Goal: Information Seeking & Learning: Check status

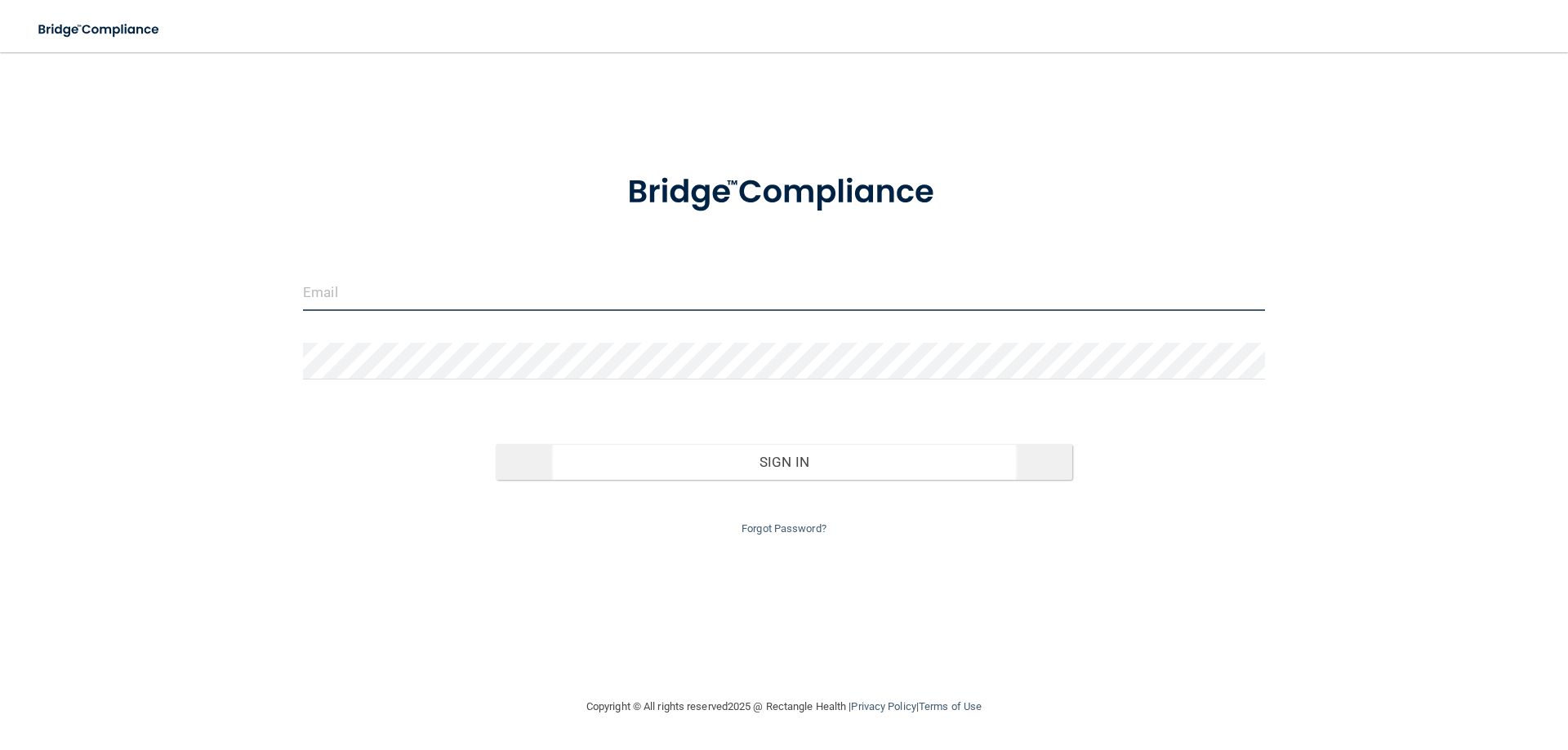
type input "[EMAIL_ADDRESS][DOMAIN_NAME]"
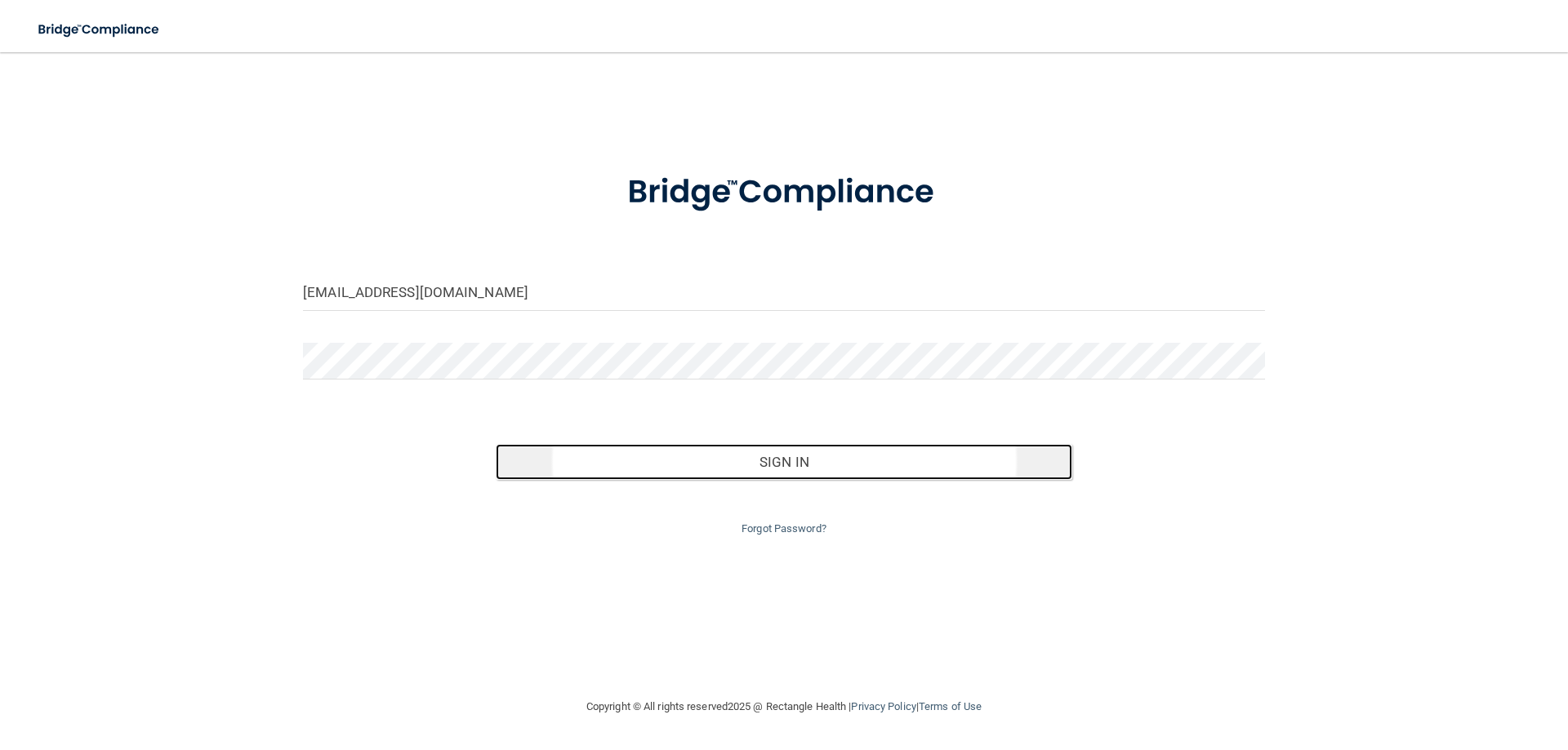
click at [845, 473] on button "Sign In" at bounding box center [784, 462] width 578 height 36
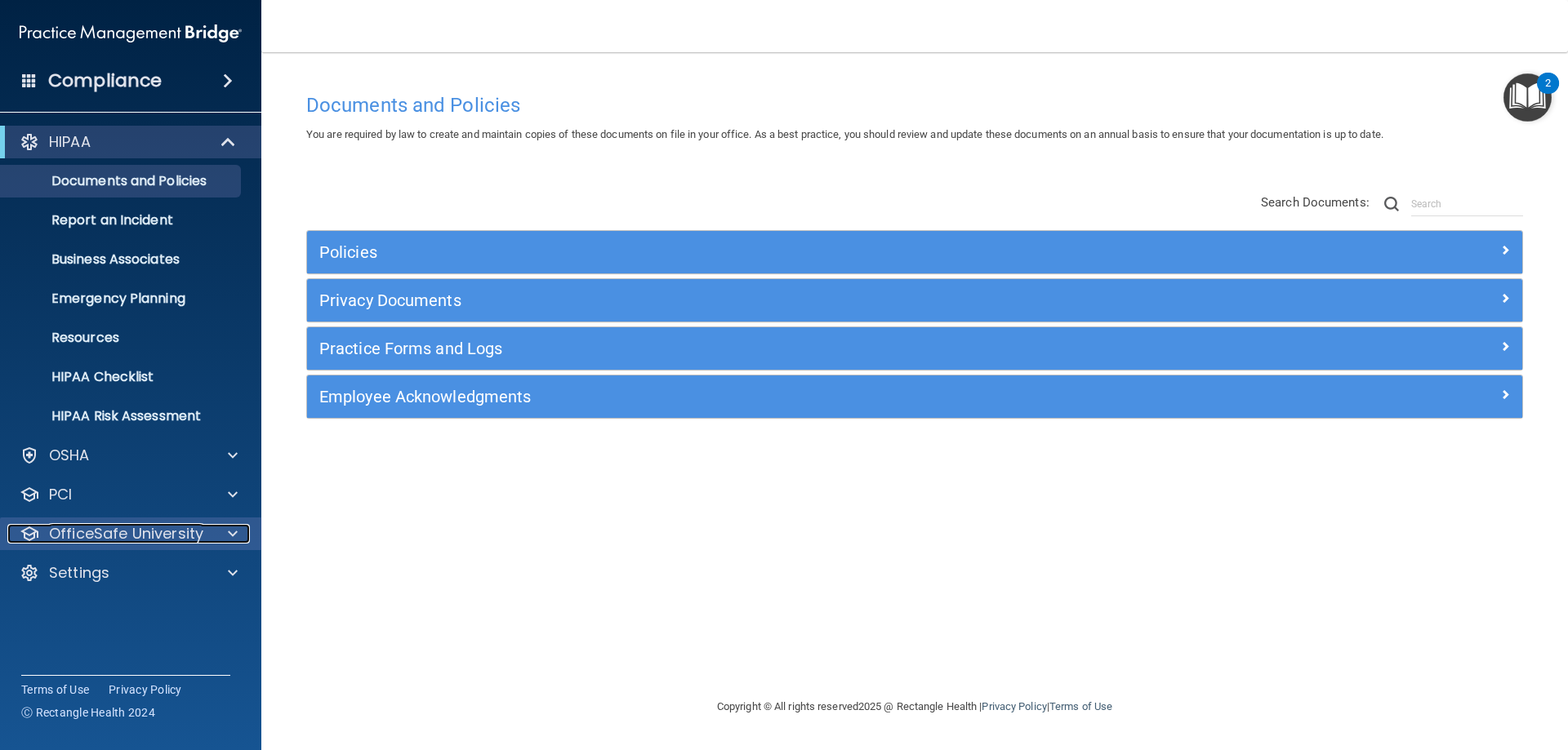
click at [211, 530] on div at bounding box center [230, 533] width 41 height 20
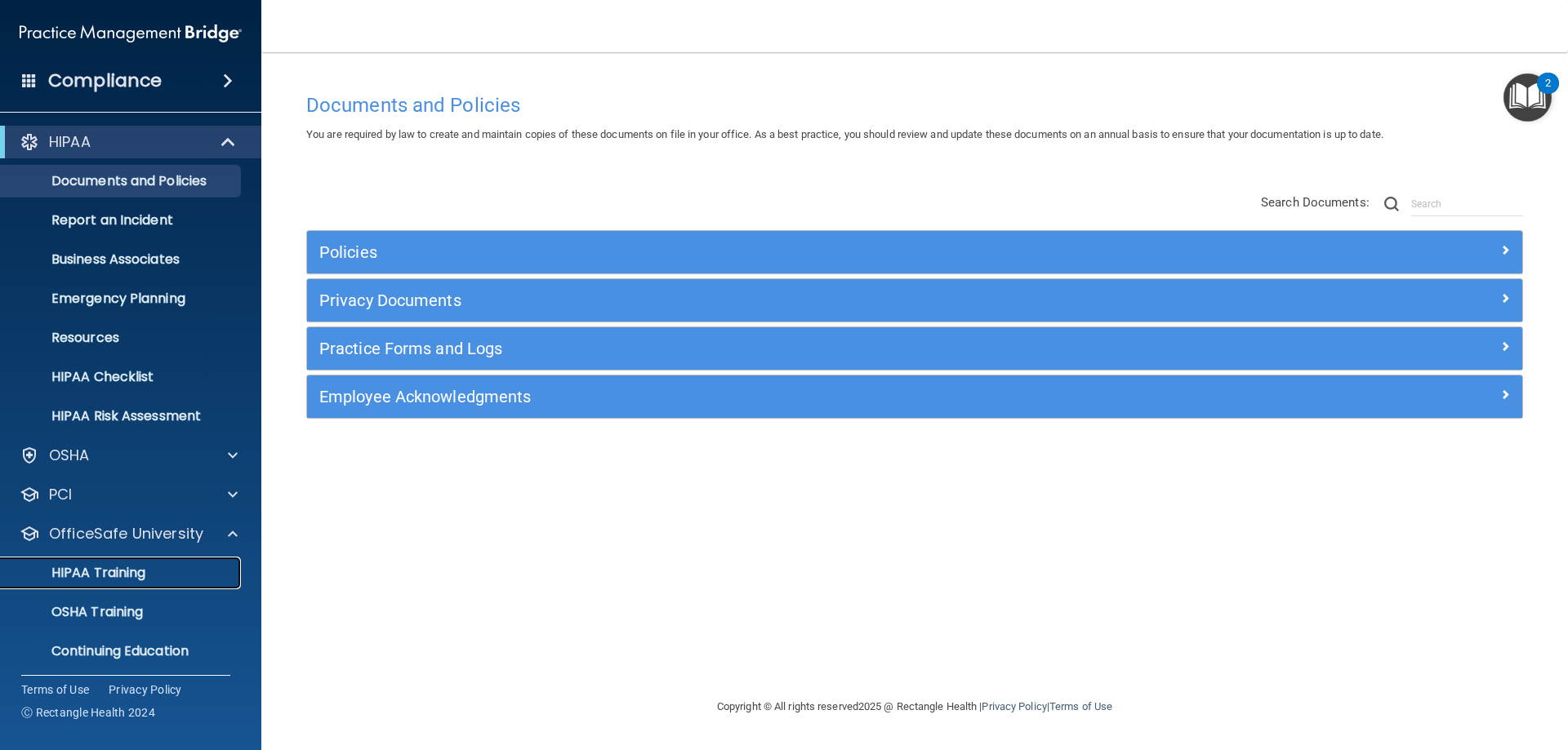
click at [142, 575] on p "HIPAA Training" at bounding box center [77, 573] width 135 height 16
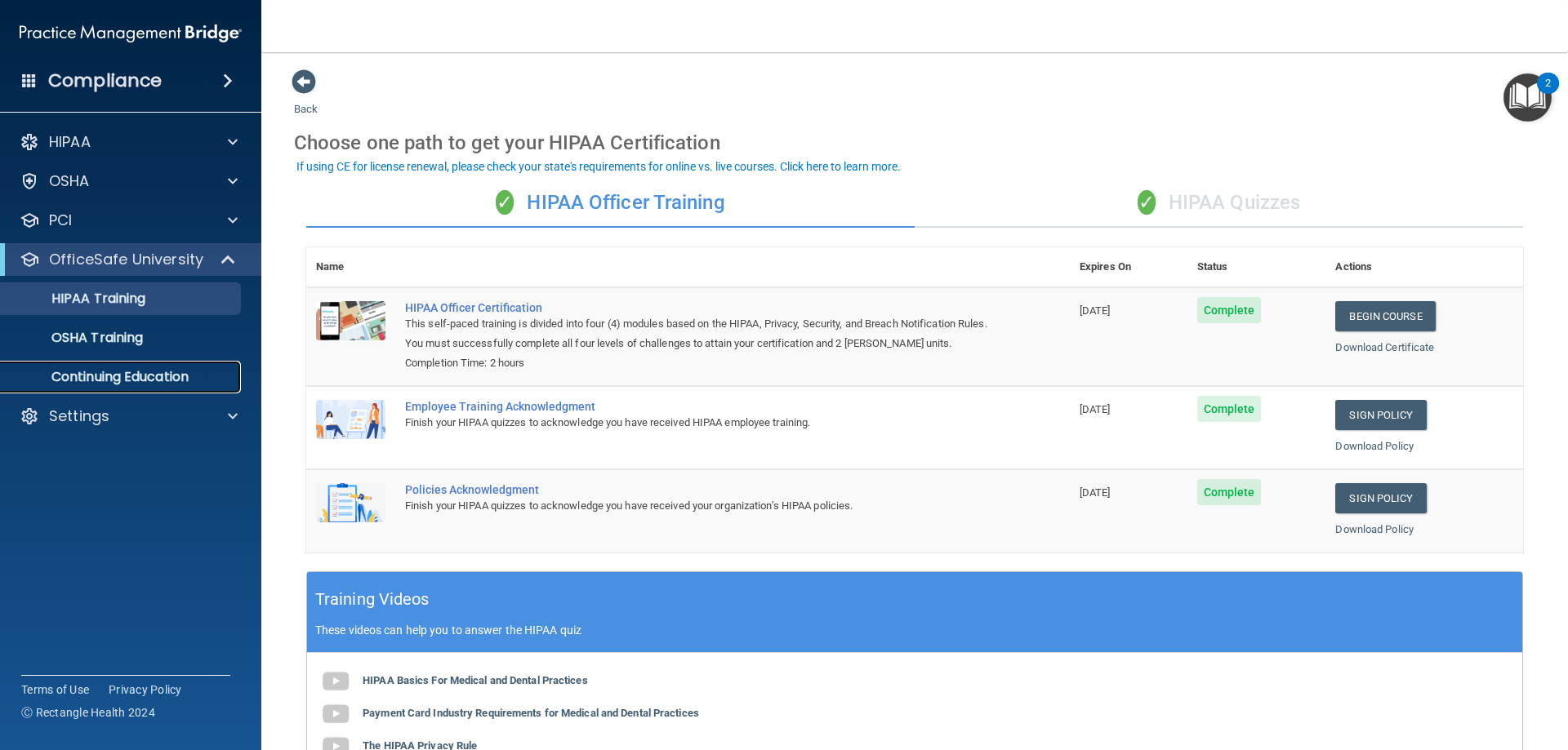
click at [192, 381] on p "Continuing Education" at bounding box center [122, 377] width 223 height 16
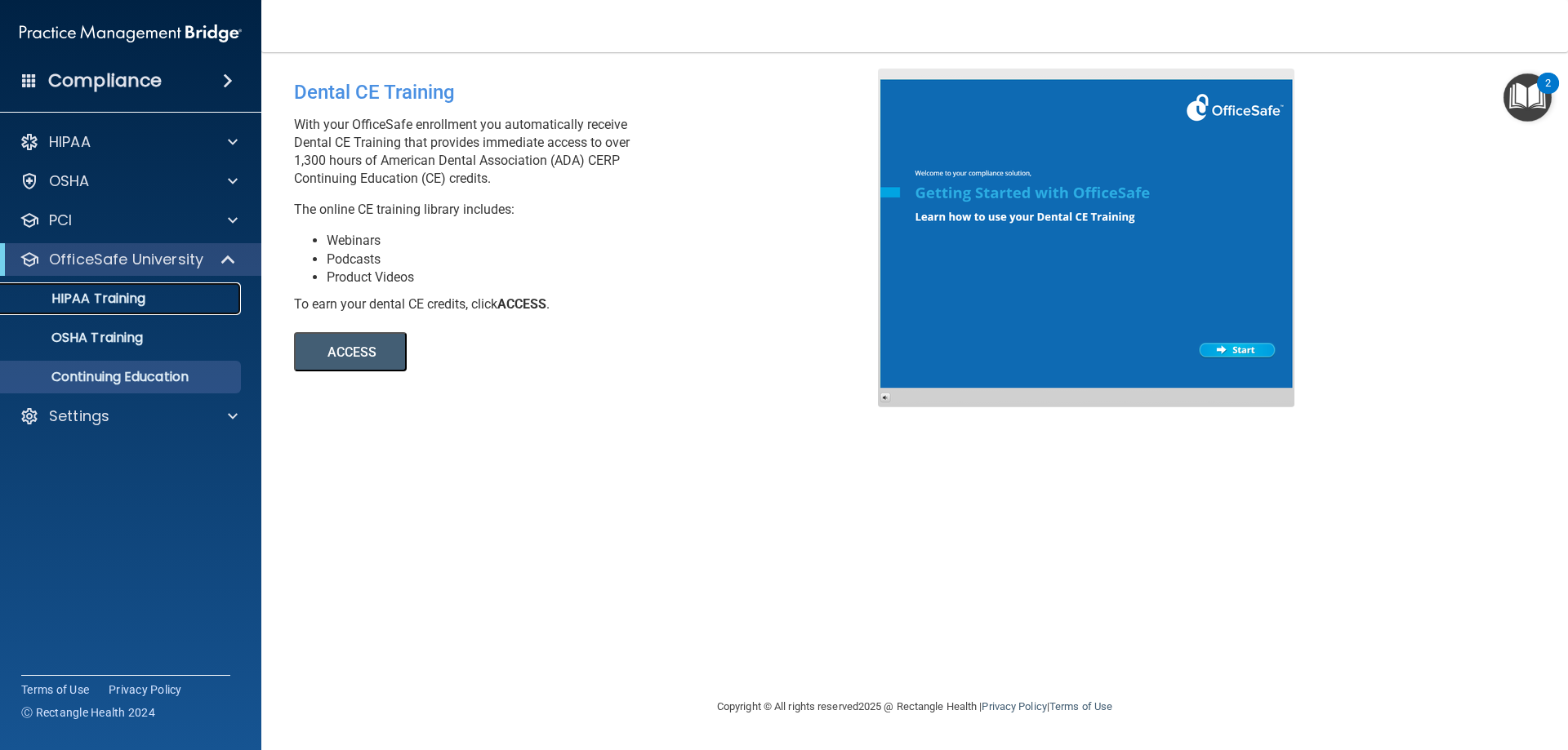
click at [174, 300] on div "HIPAA Training" at bounding box center [122, 299] width 223 height 16
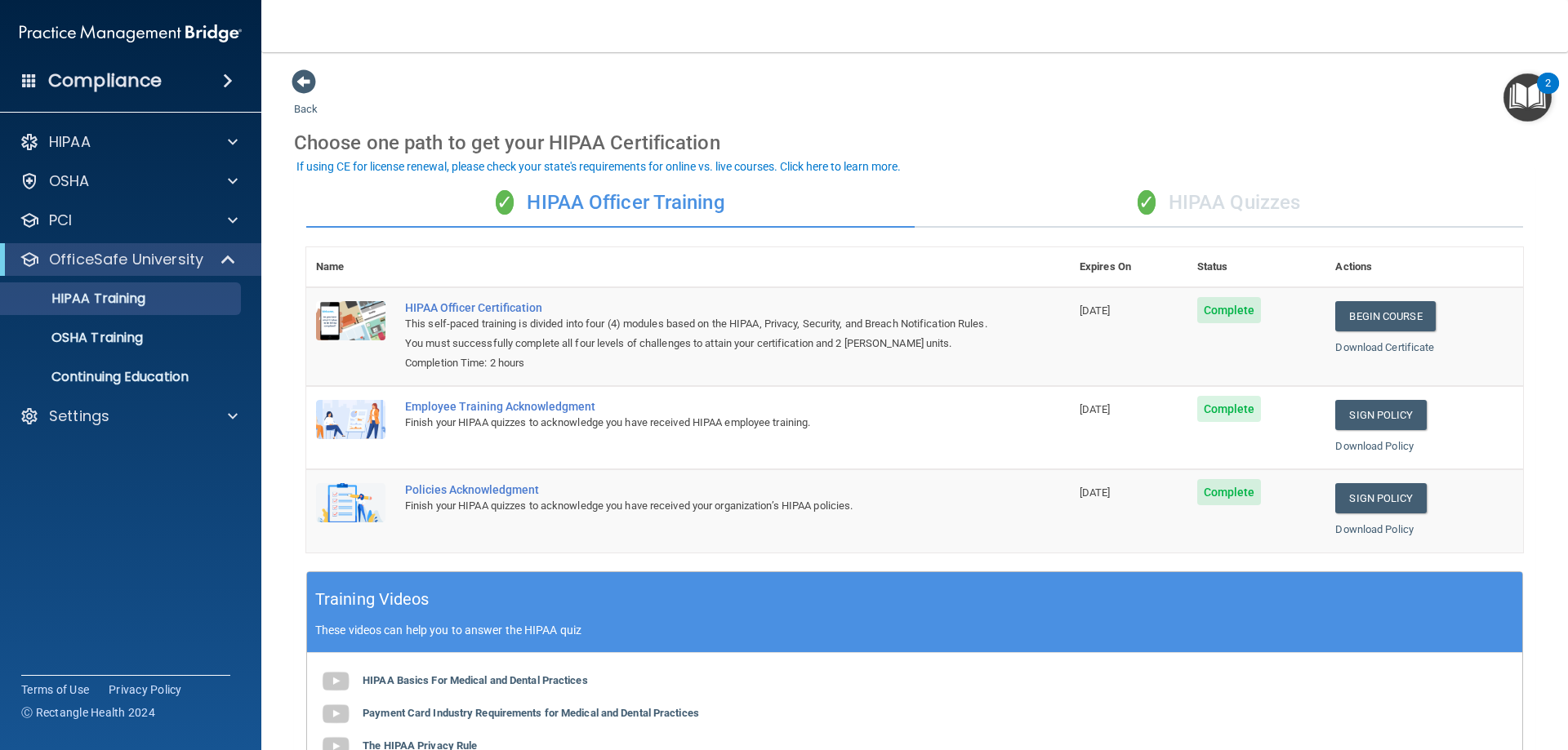
click at [1249, 193] on div "✓ HIPAA Quizzes" at bounding box center [1219, 204] width 609 height 49
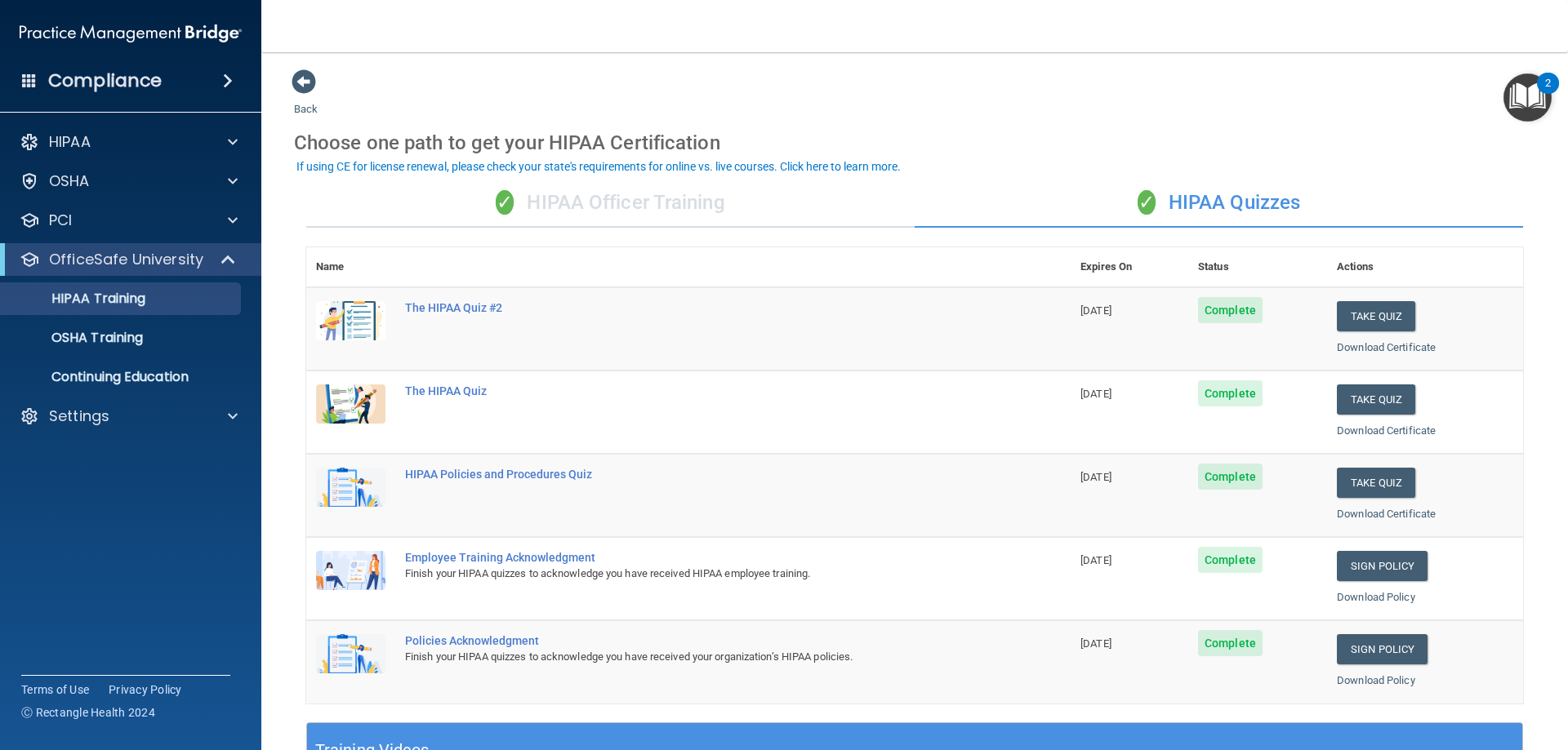
click at [631, 199] on div "✓ HIPAA Officer Training" at bounding box center [611, 204] width 609 height 49
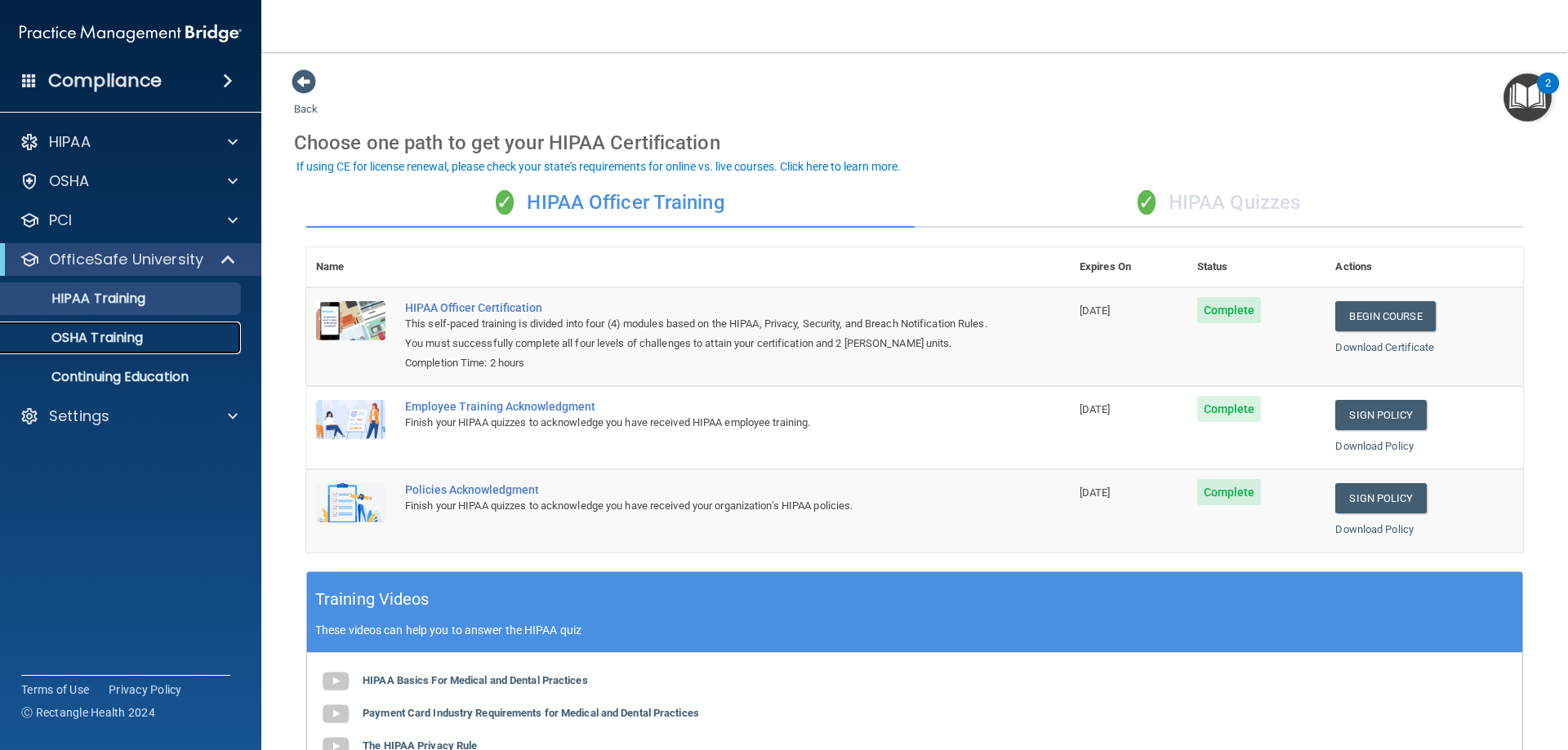
click at [150, 340] on div "OSHA Training" at bounding box center [122, 337] width 223 height 16
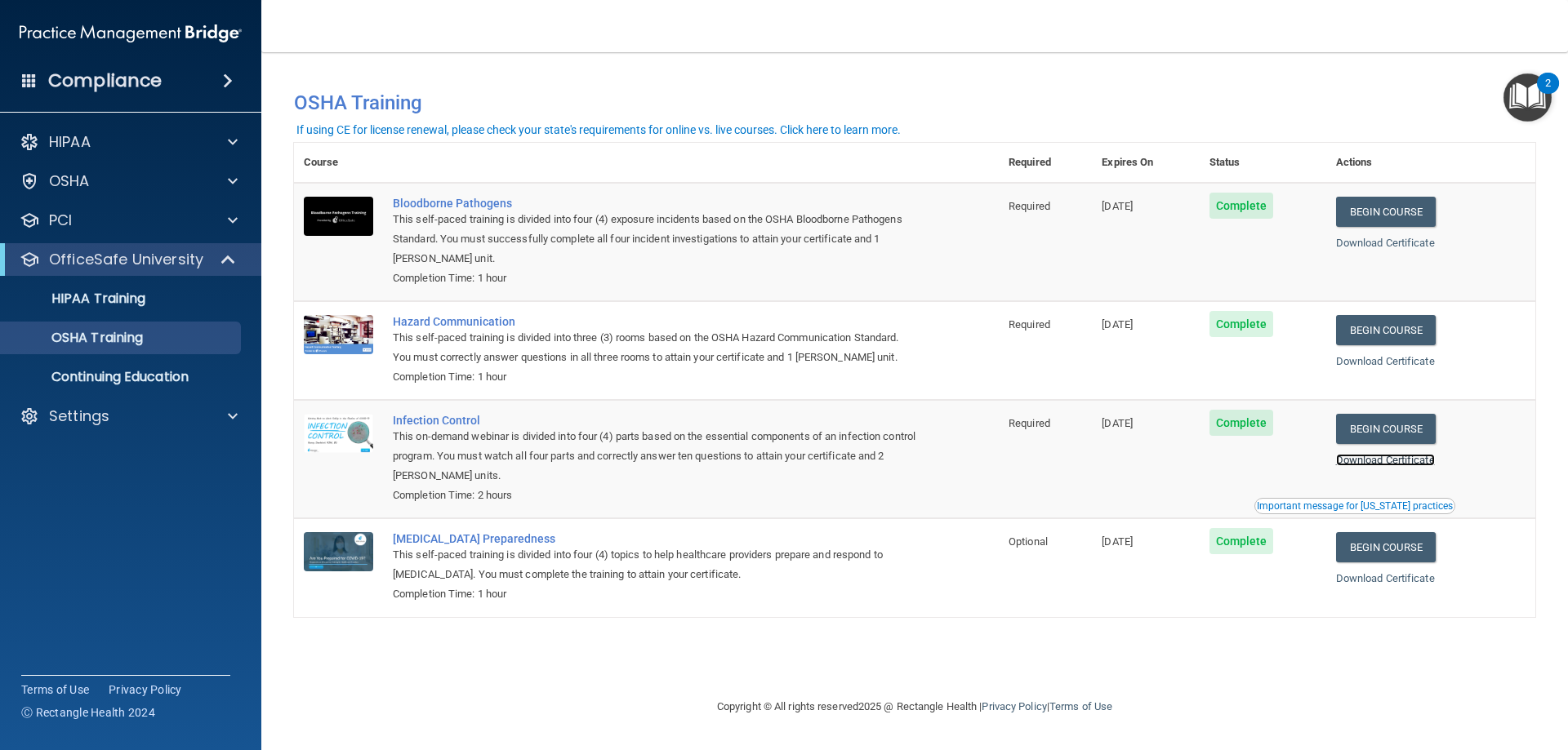
click at [1396, 465] on link "Download Certificate" at bounding box center [1385, 460] width 99 height 12
click at [1381, 246] on link "Download Certificate" at bounding box center [1385, 242] width 99 height 12
click at [149, 303] on div "HIPAA Training" at bounding box center [122, 299] width 223 height 16
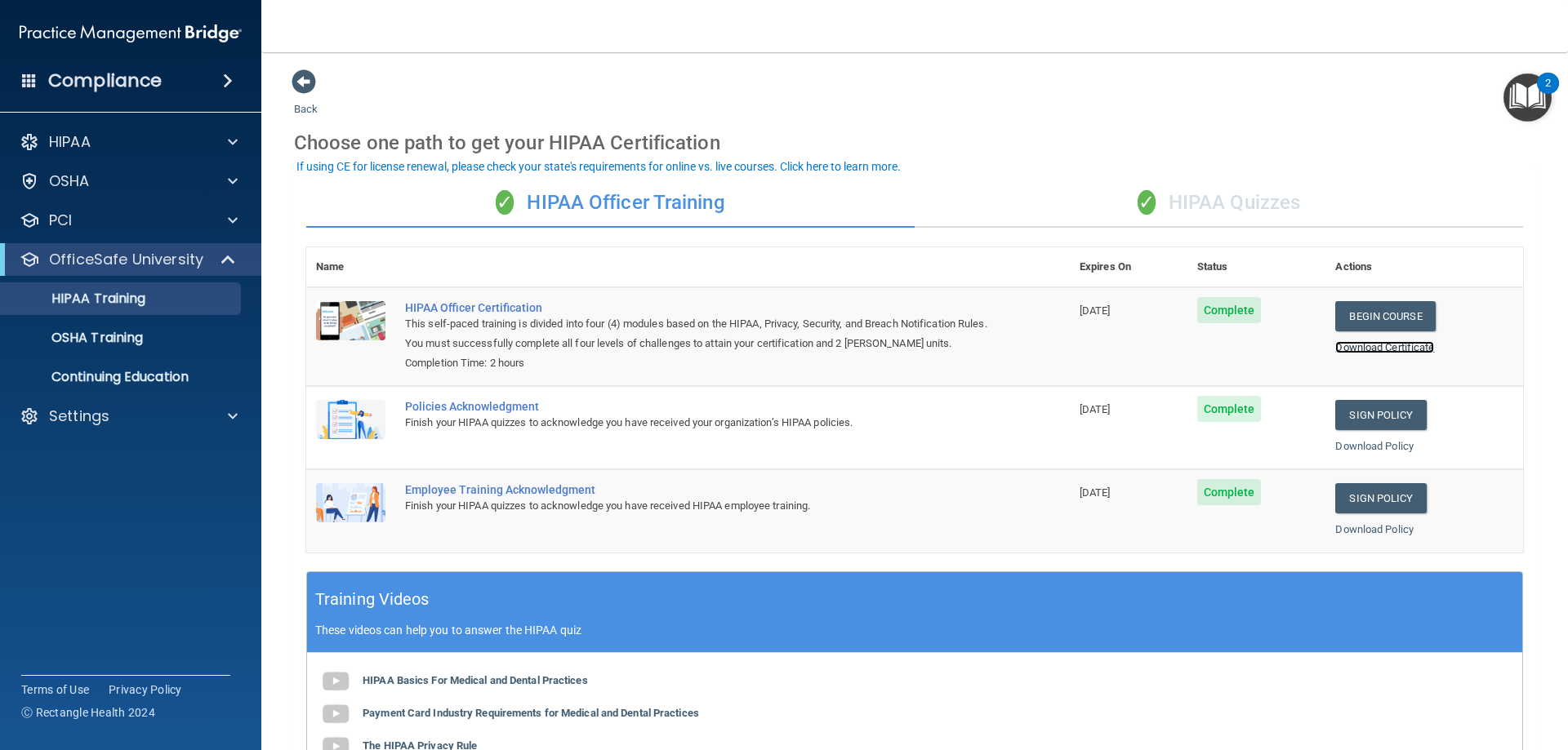
click at [1363, 344] on link "Download Certificate" at bounding box center [1384, 347] width 99 height 12
click at [1352, 345] on link "Download Certificate" at bounding box center [1384, 347] width 99 height 12
click at [152, 370] on p "Continuing Education" at bounding box center [122, 377] width 223 height 16
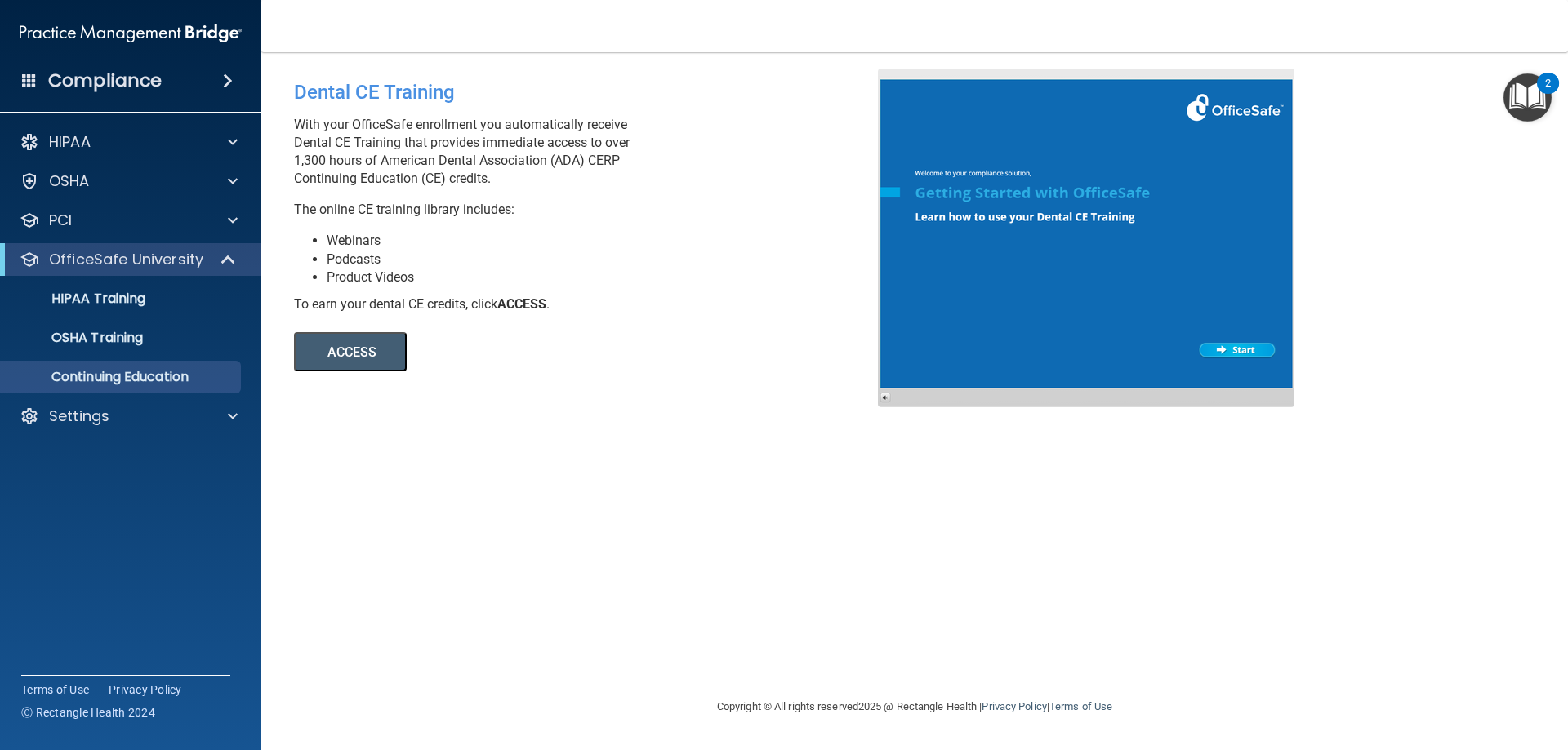
click at [352, 346] on button "ACCESS" at bounding box center [351, 352] width 113 height 40
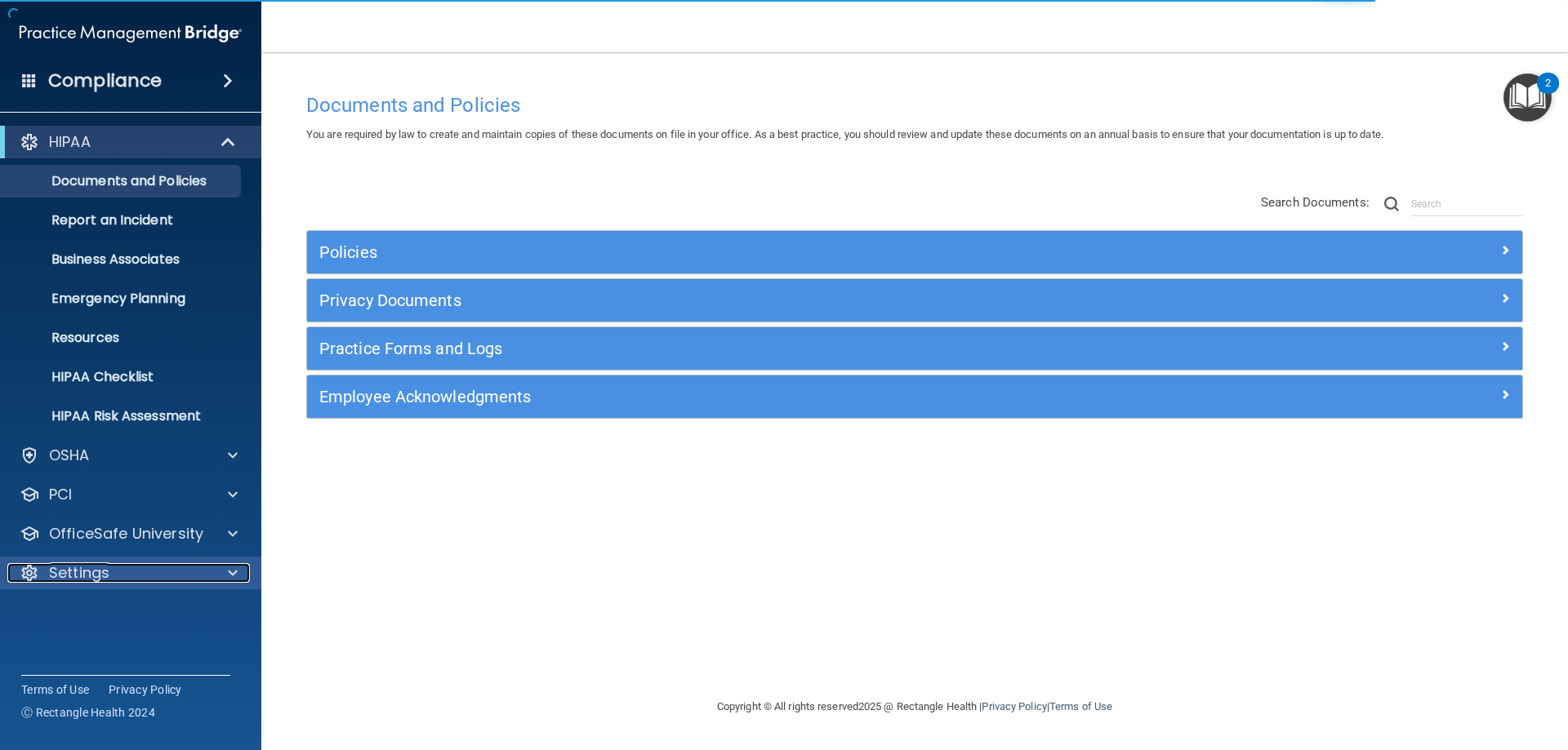
click at [199, 573] on div "Settings" at bounding box center [108, 573] width 203 height 20
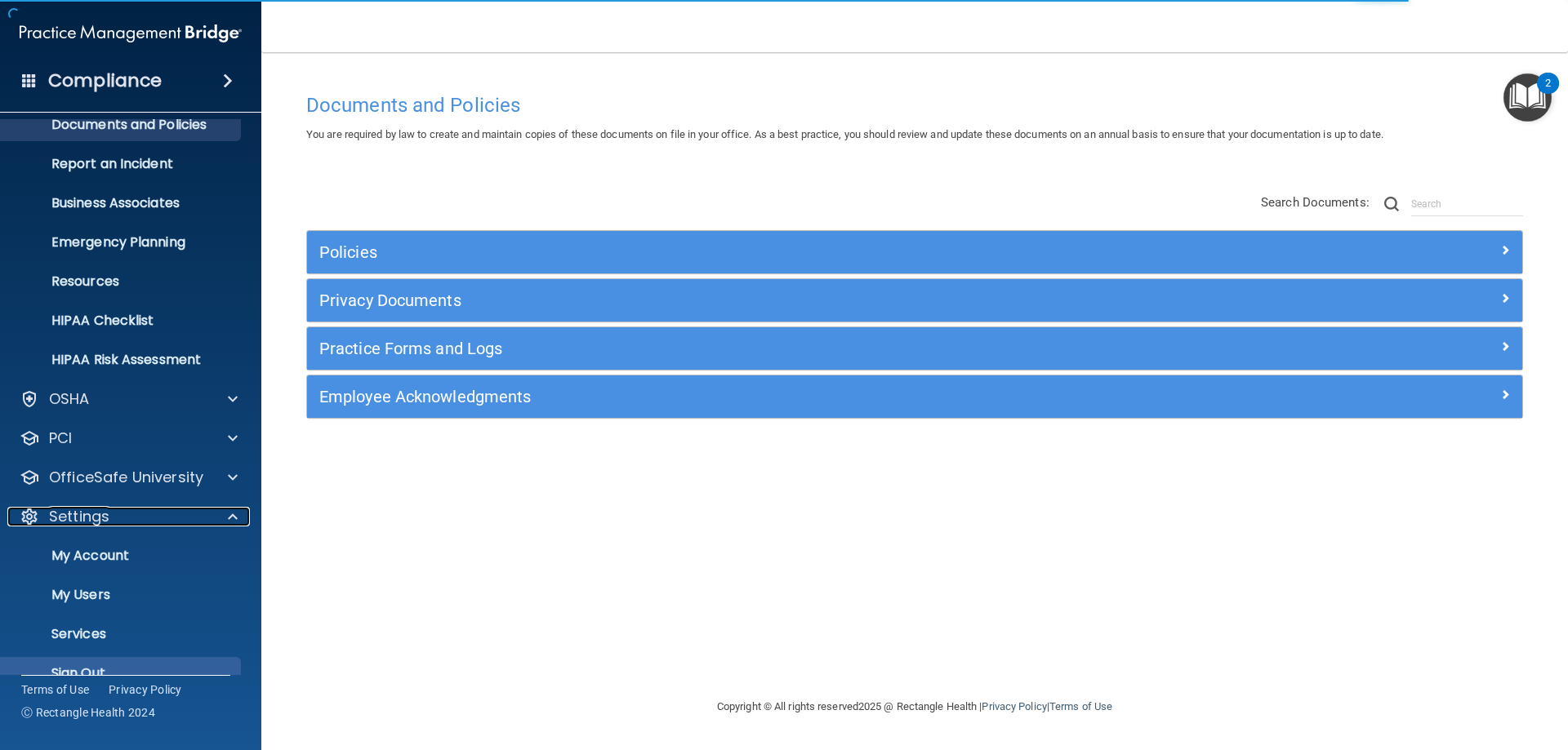
scroll to position [84, 0]
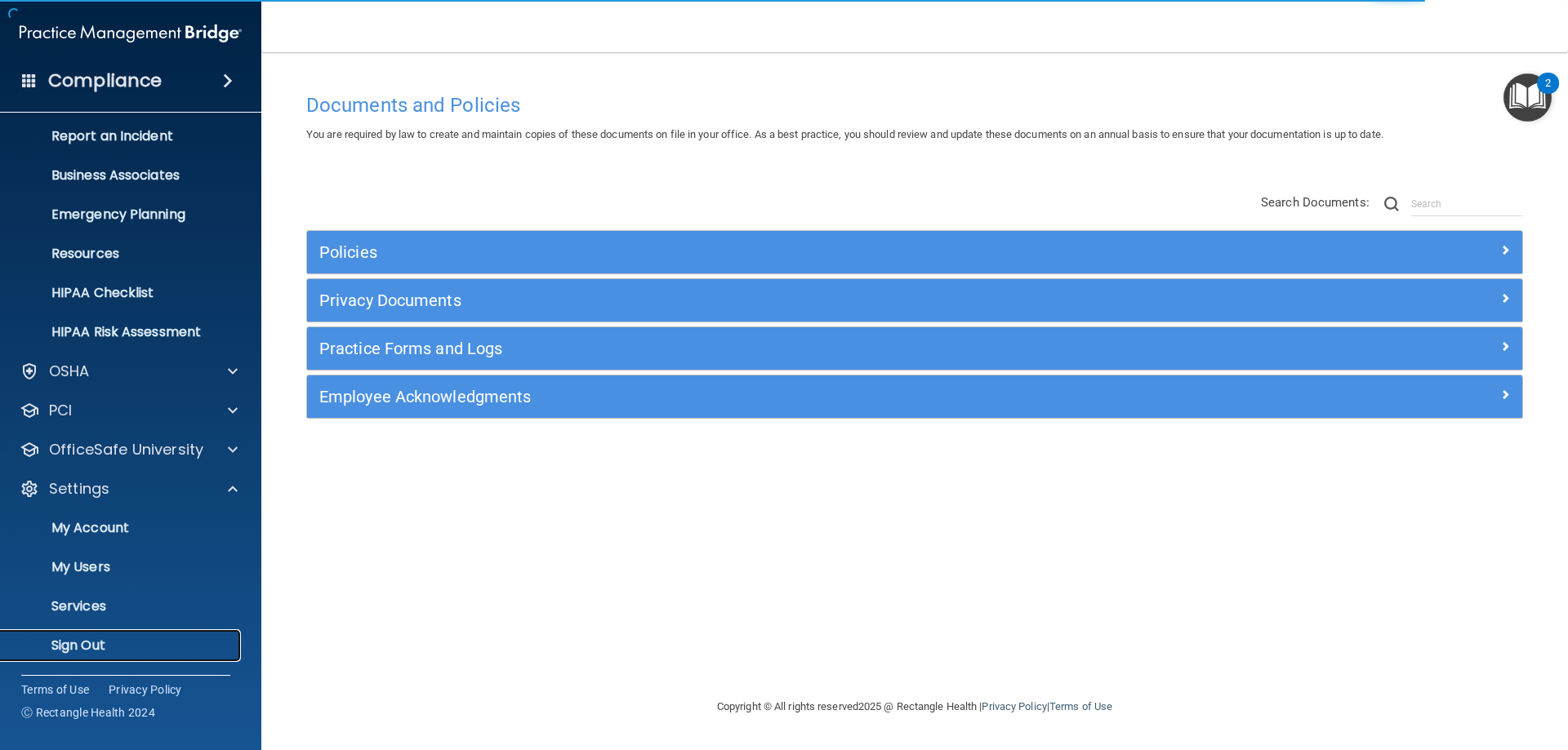
click at [202, 644] on p "Sign Out" at bounding box center [122, 645] width 223 height 16
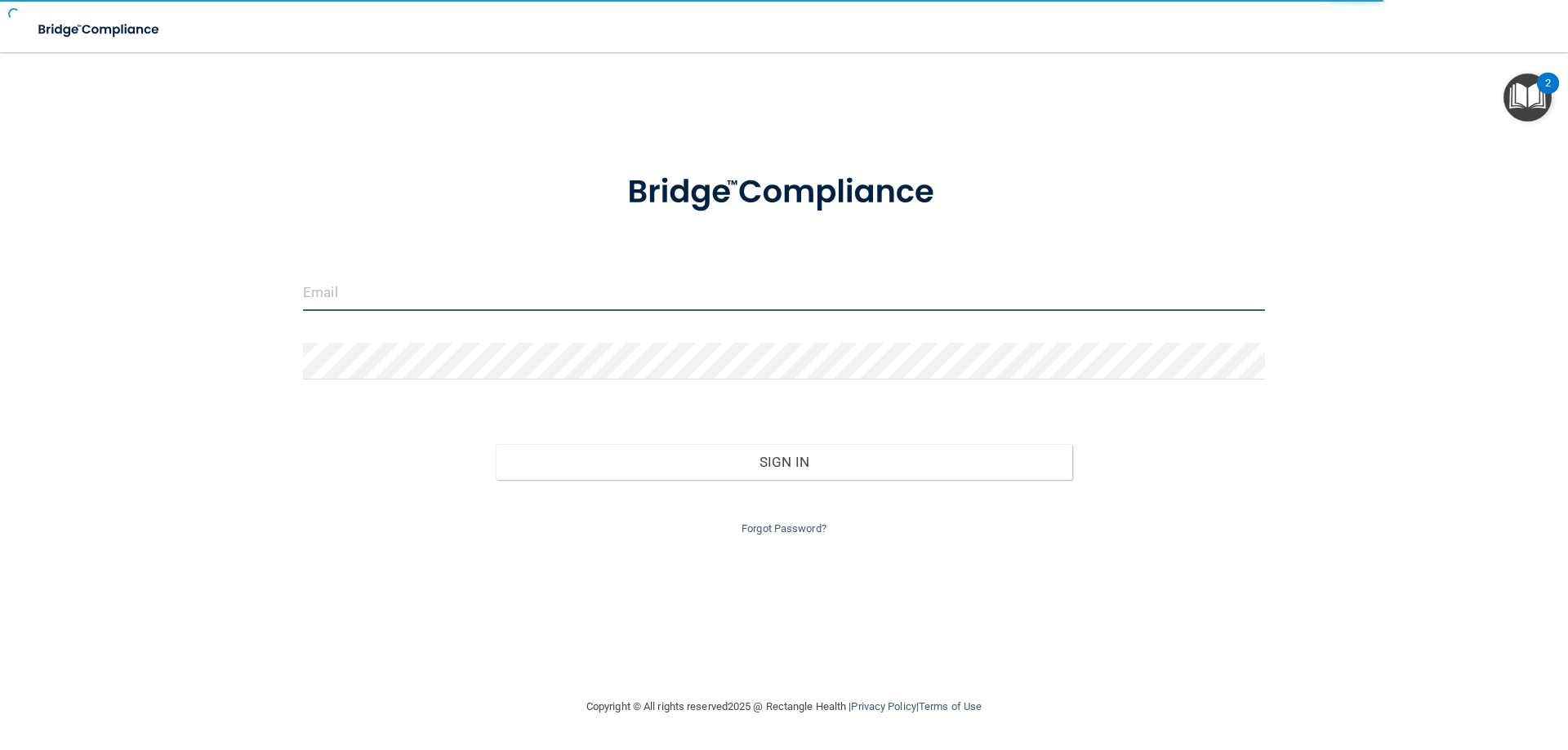
type input "[EMAIL_ADDRESS][DOMAIN_NAME]"
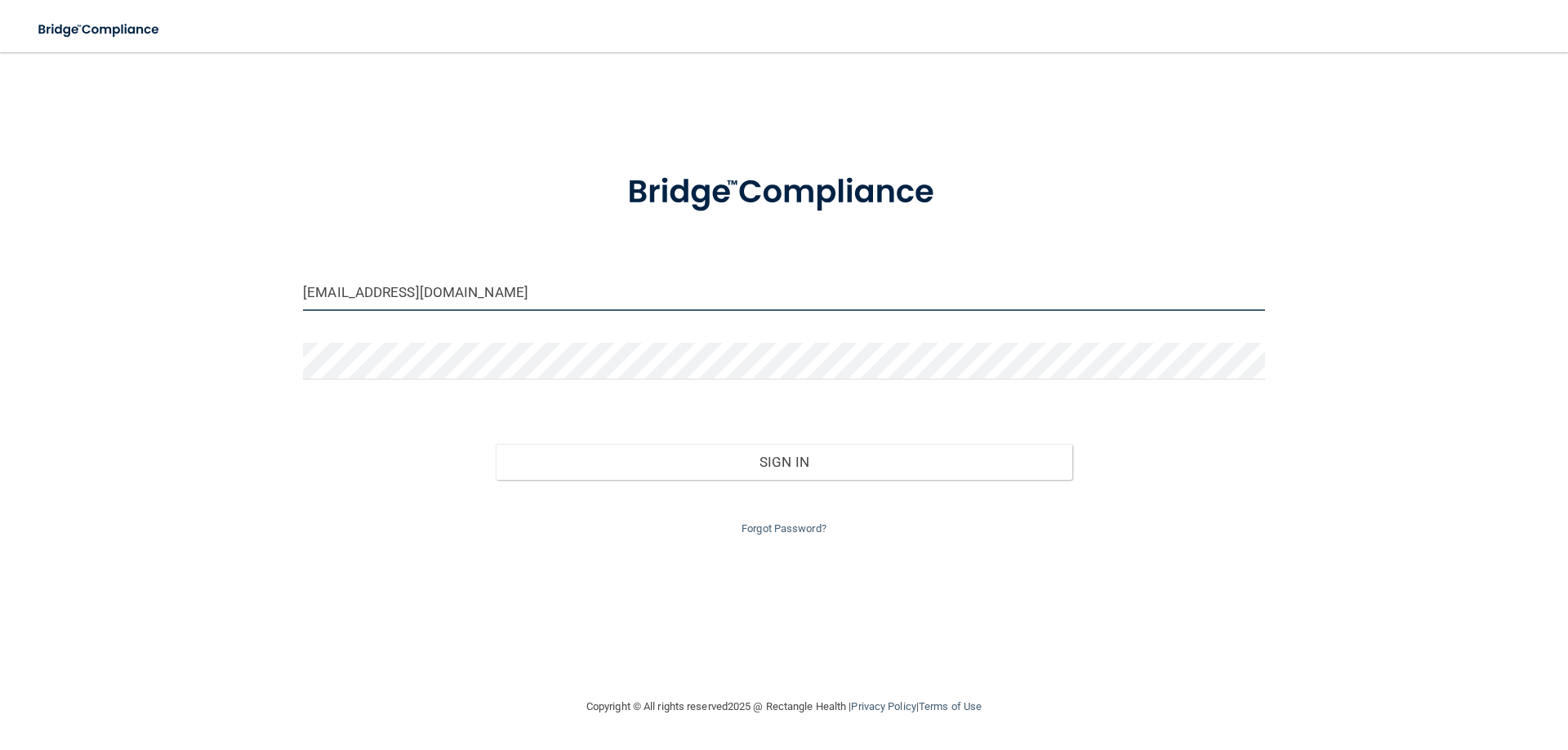
drag, startPoint x: 579, startPoint y: 290, endPoint x: 71, endPoint y: 312, distance: 508.5
click at [86, 312] on div "northparkdentalrgv@gmail.com Invalid email/password. You don't have permission …" at bounding box center [784, 375] width 1503 height 612
type input "Nohelygarza6@gmail.com"
click at [407, 383] on div at bounding box center [784, 367] width 987 height 49
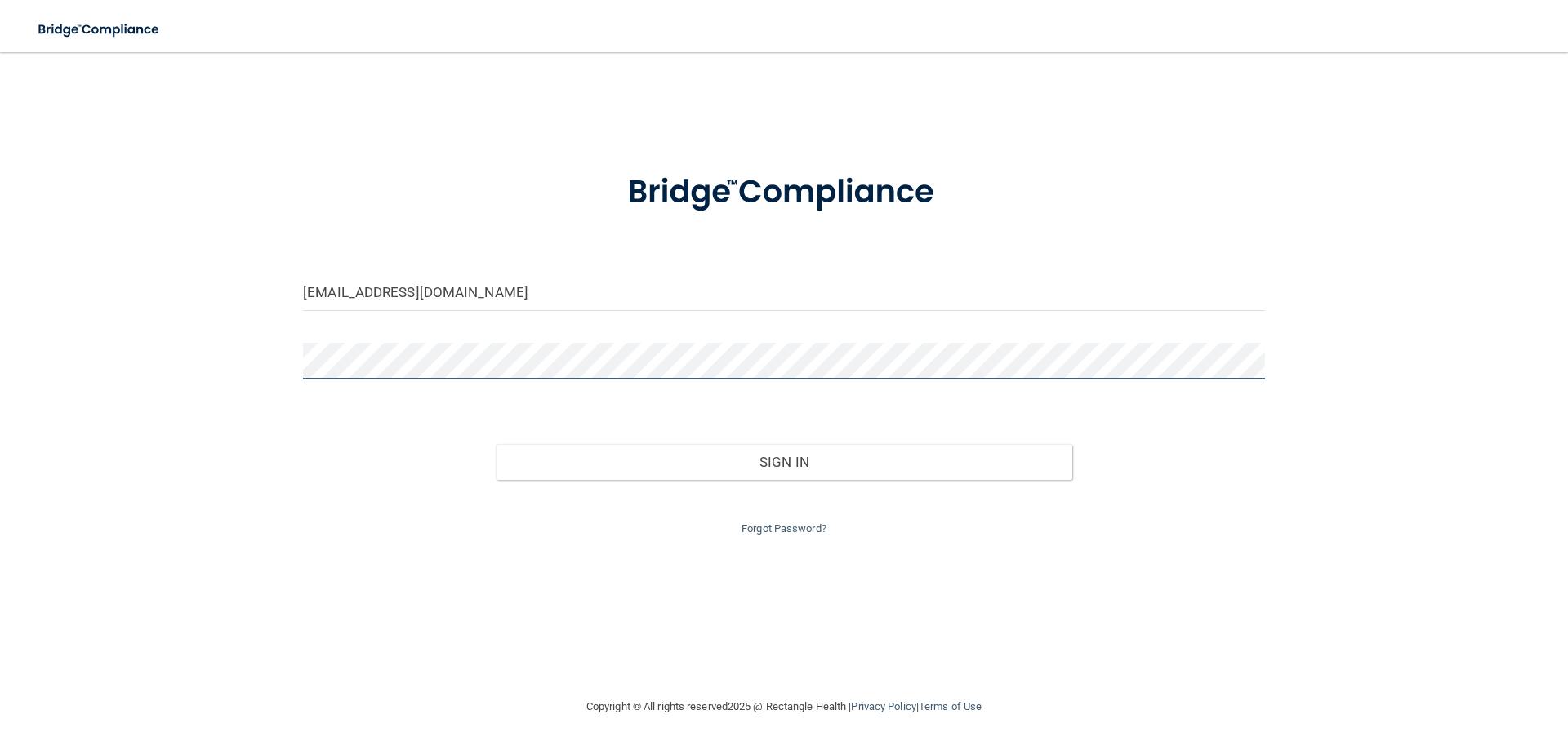
click at [99, 402] on div "Nohelygarza6@gmail.com Invalid email/password. You don't have permission to acc…" at bounding box center [784, 375] width 1503 height 612
click at [138, 443] on div "Nohelygarza6@gmail.com Invalid email/password. You don't have permission to acc…" at bounding box center [784, 375] width 1503 height 612
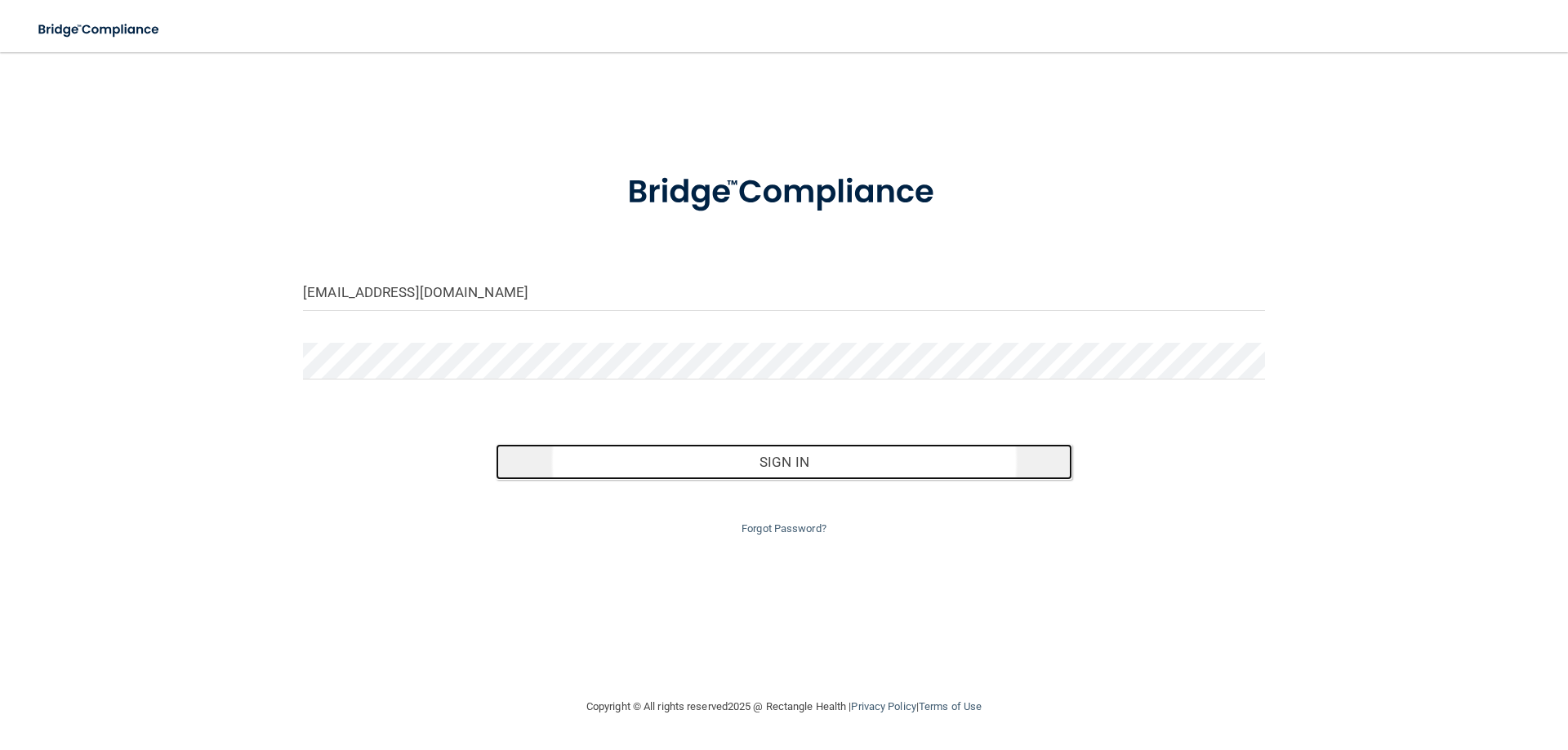
click at [603, 463] on button "Sign In" at bounding box center [784, 462] width 578 height 36
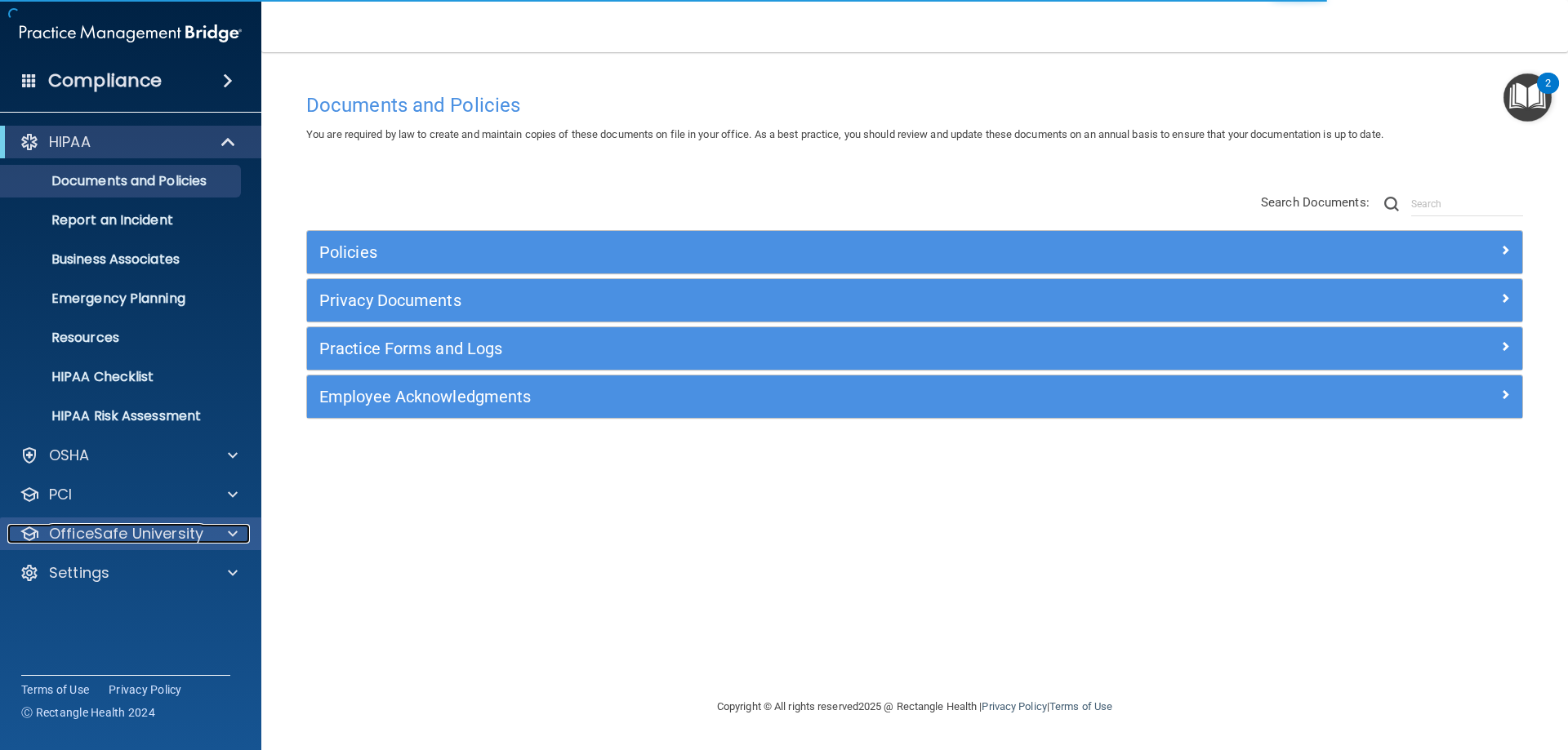
click at [188, 530] on p "OfficeSafe University" at bounding box center [126, 533] width 155 height 20
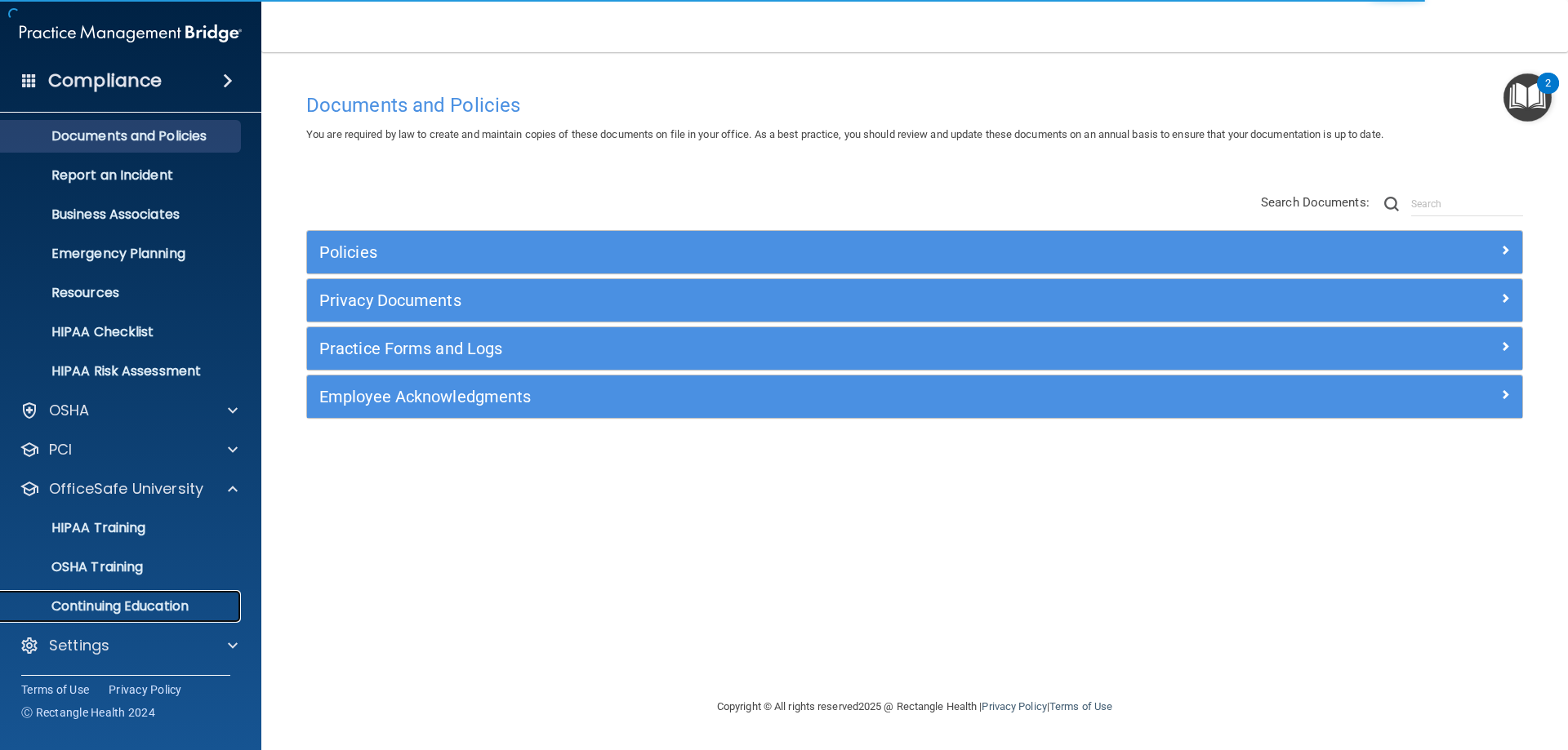
click at [219, 611] on p "Continuing Education" at bounding box center [122, 606] width 223 height 16
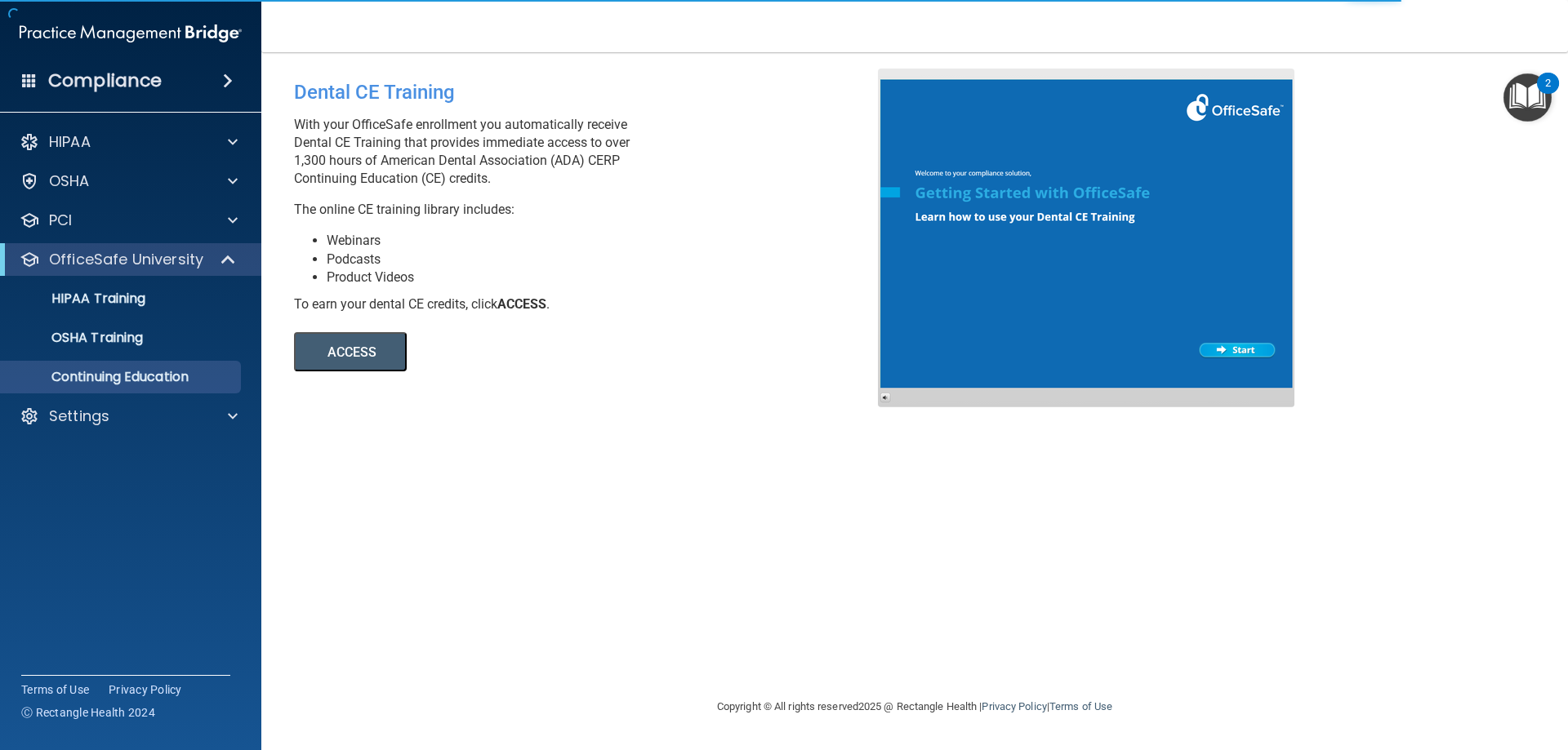
click at [358, 356] on button "ACCESS" at bounding box center [351, 352] width 113 height 40
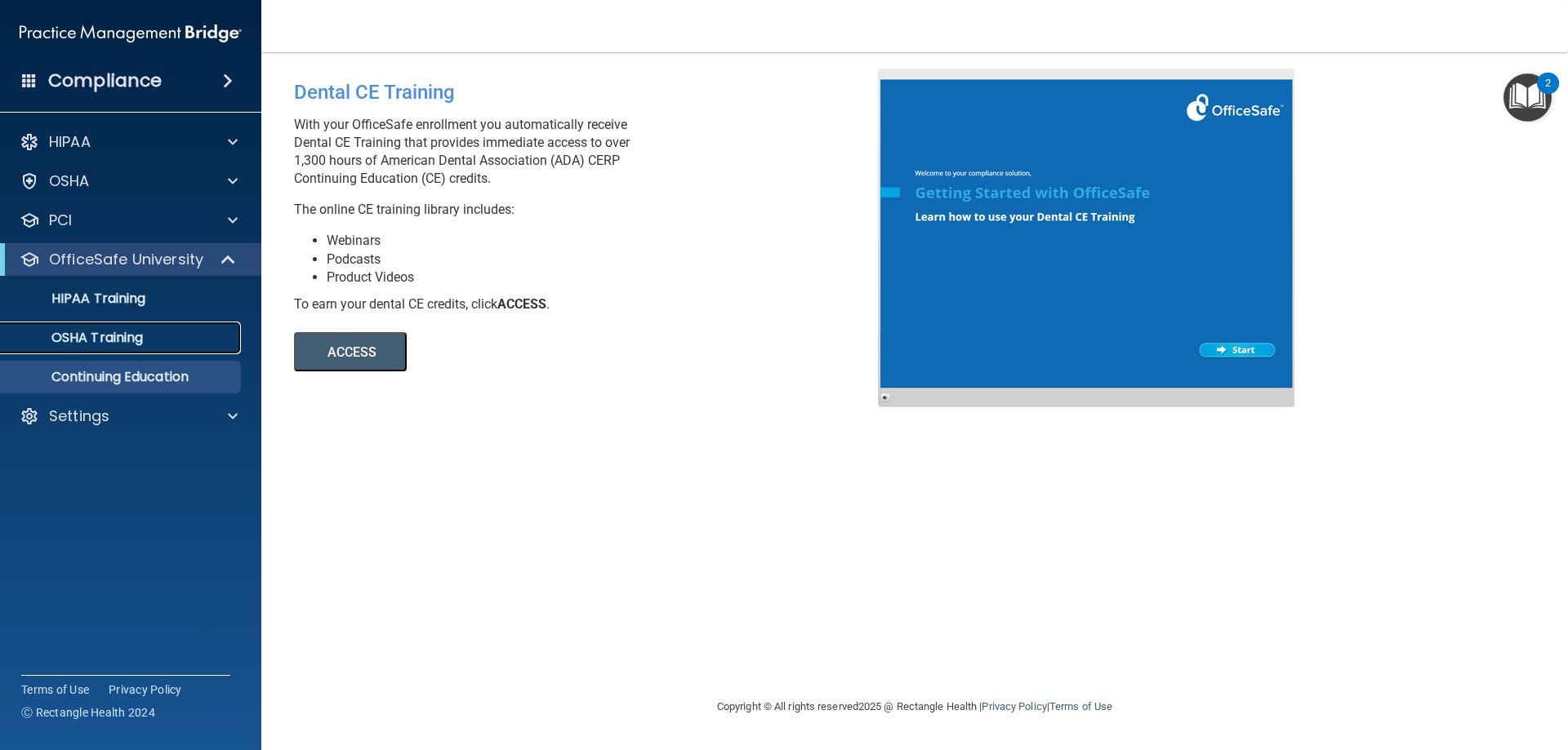
click at [203, 327] on link "OSHA Training" at bounding box center [112, 337] width 257 height 33
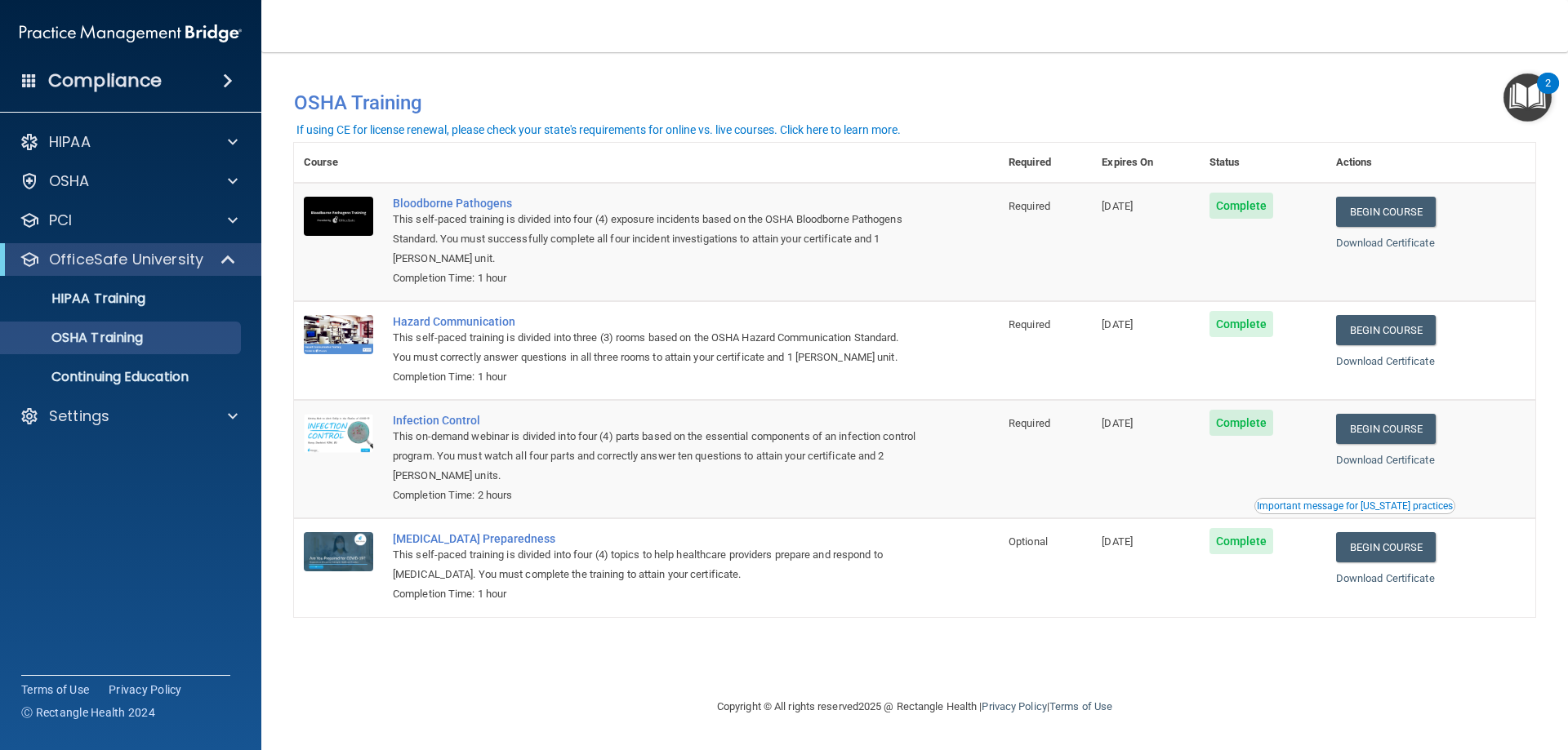
click at [693, 132] on div "If using CE for license renewal, please check your state's requirements for onl…" at bounding box center [598, 130] width 604 height 11
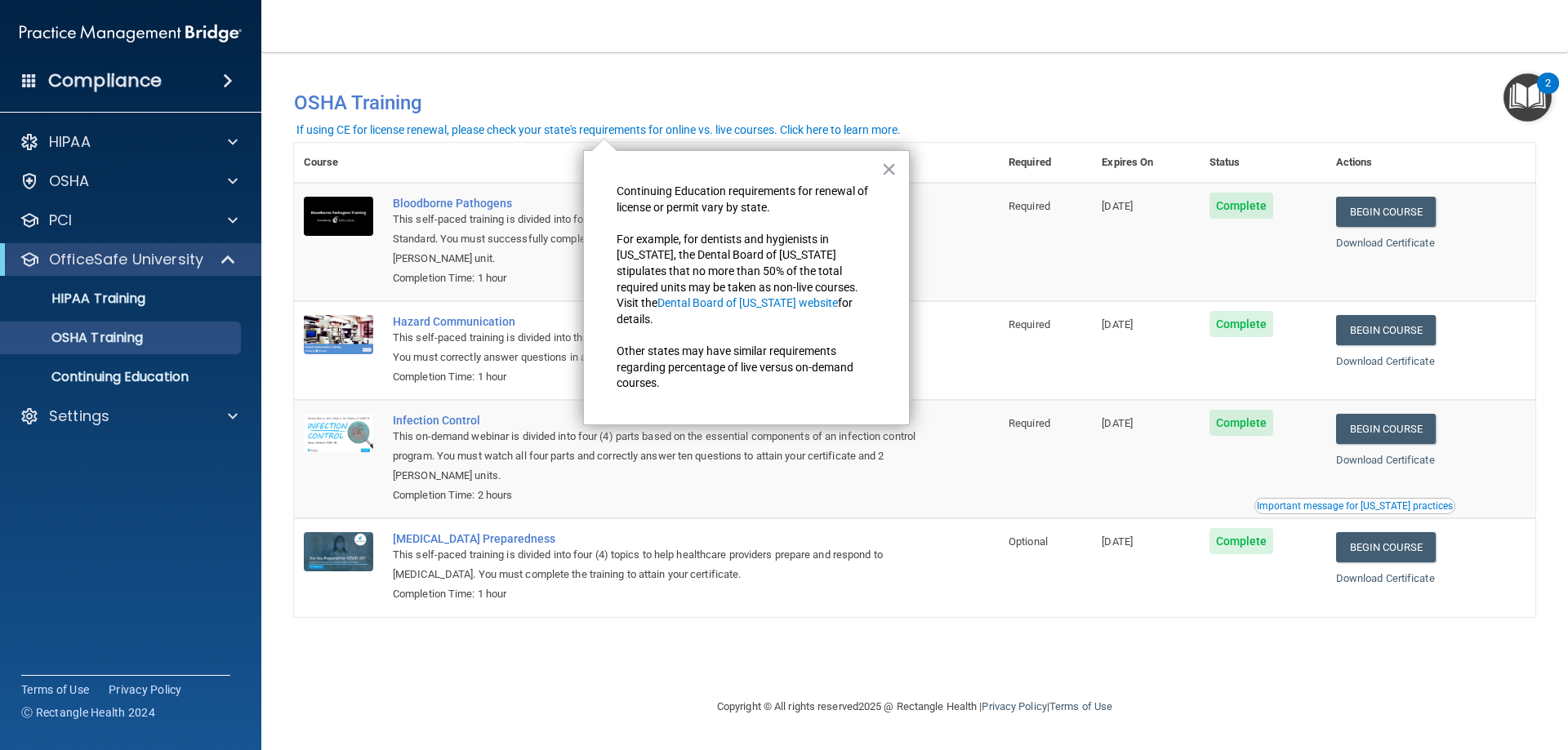
click at [931, 72] on div "You have a course that has expired or is incomplete. Please complete the course…" at bounding box center [914, 96] width 1266 height 55
click at [375, 108] on h4 "OSHA Training" at bounding box center [914, 103] width 1241 height 23
click at [895, 174] on button "×" at bounding box center [889, 170] width 15 height 26
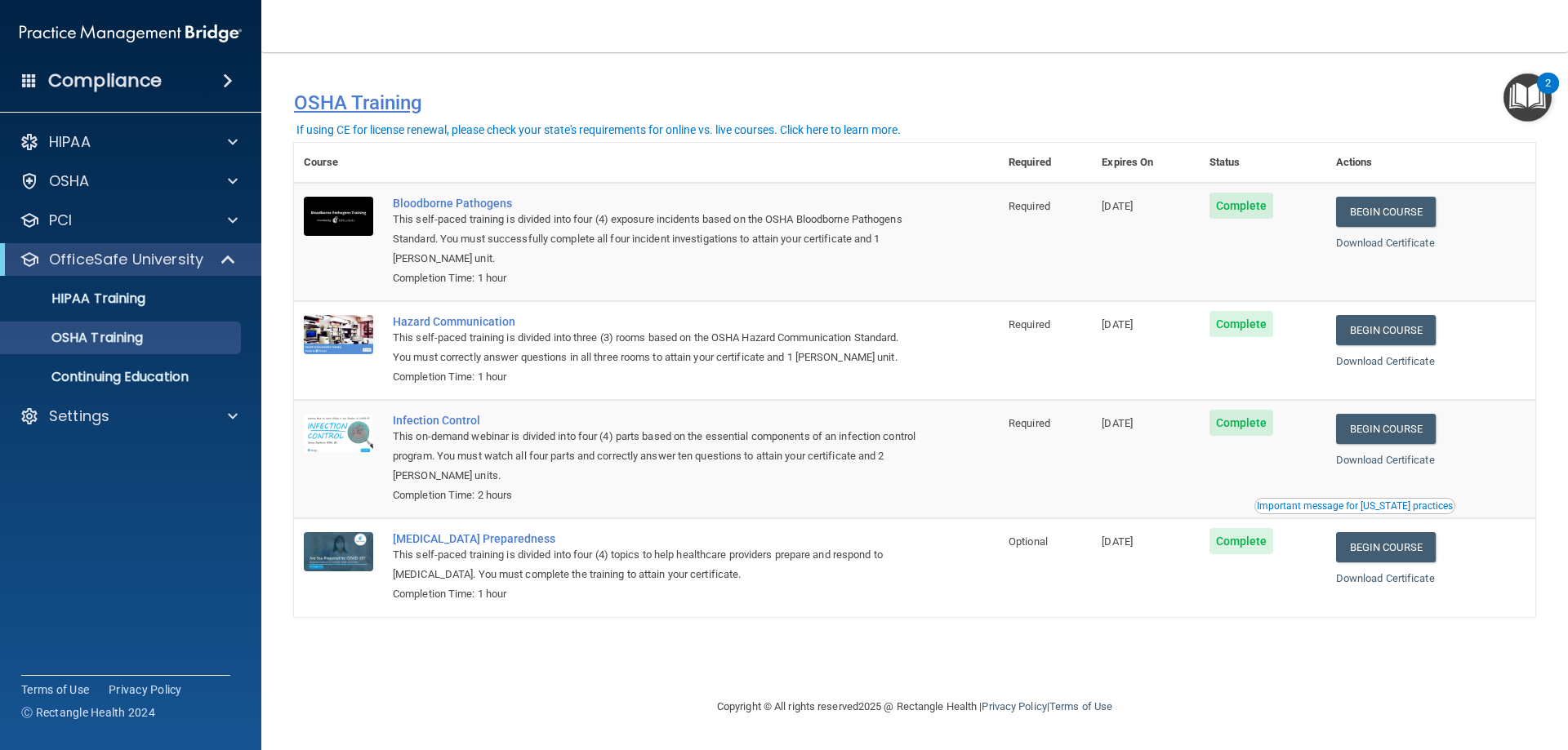
click at [366, 99] on h4 "OSHA Training" at bounding box center [914, 103] width 1241 height 23
click at [1428, 241] on link "Download Certificate" at bounding box center [1385, 242] width 99 height 12
click at [1487, 393] on td "Begin Course Download Certificate" at bounding box center [1430, 351] width 209 height 99
click at [173, 414] on div "Settings" at bounding box center [108, 416] width 203 height 20
click at [171, 450] on p "My Account" at bounding box center [122, 455] width 223 height 16
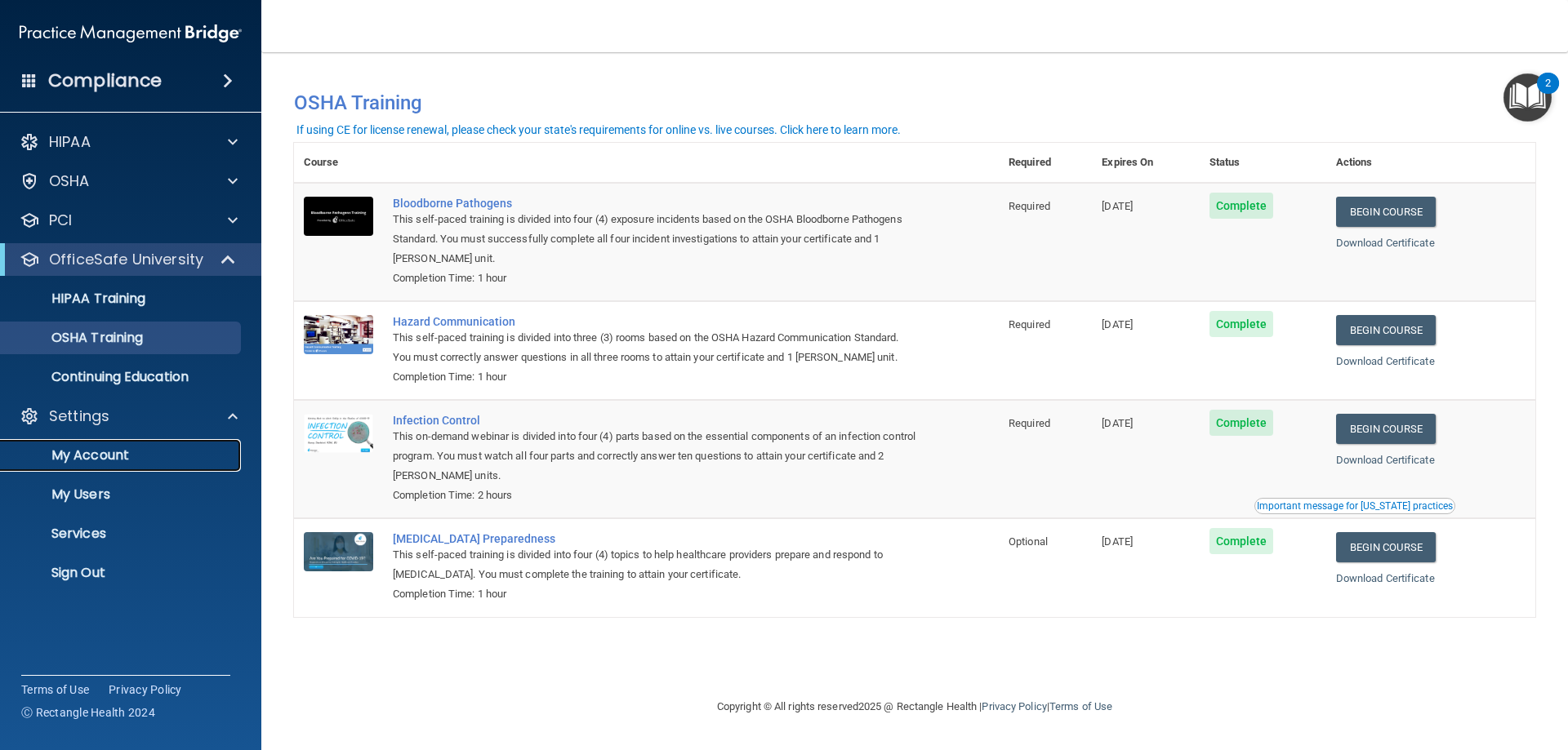
click at [171, 450] on p "My Account" at bounding box center [122, 455] width 223 height 16
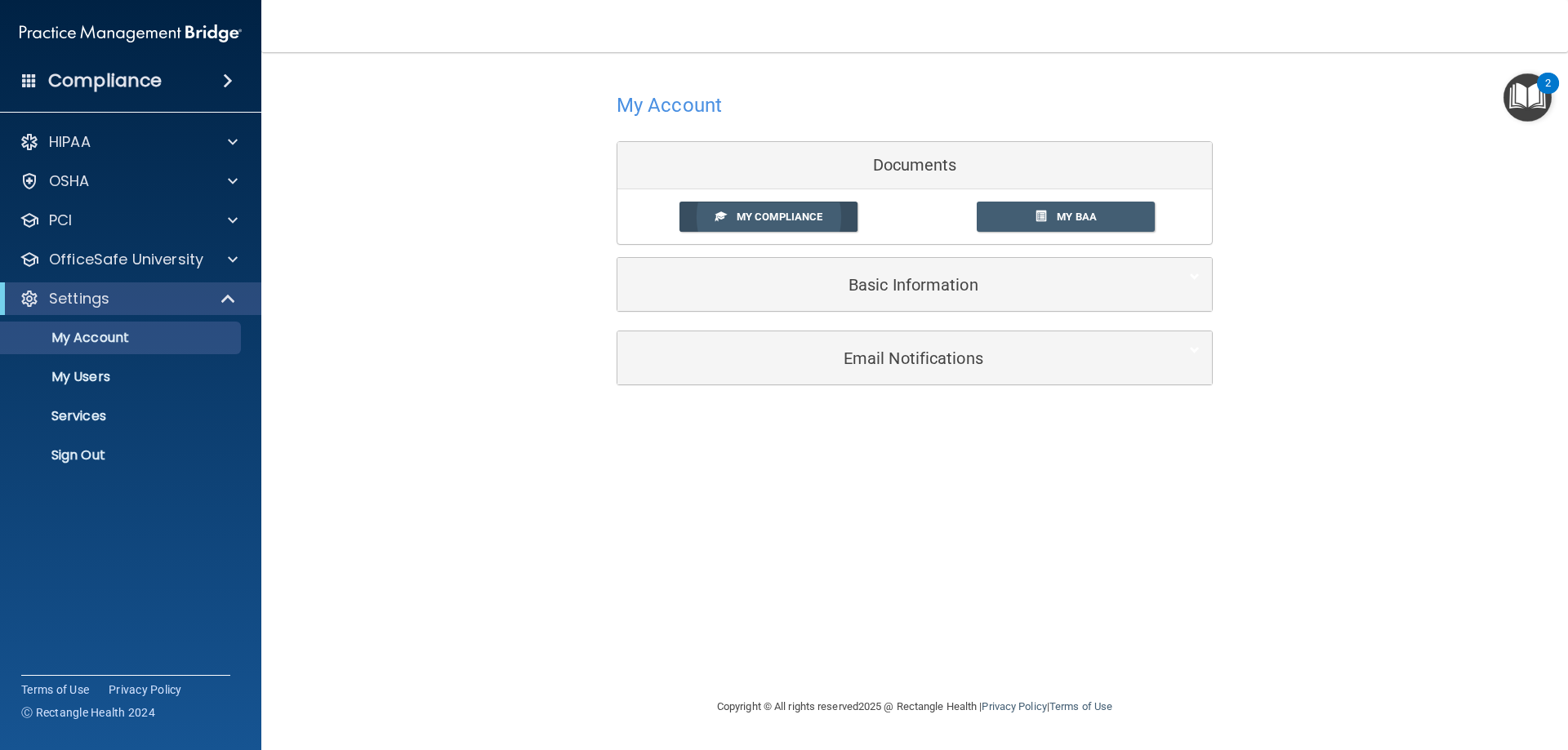
click at [741, 222] on span "My Compliance" at bounding box center [779, 217] width 86 height 12
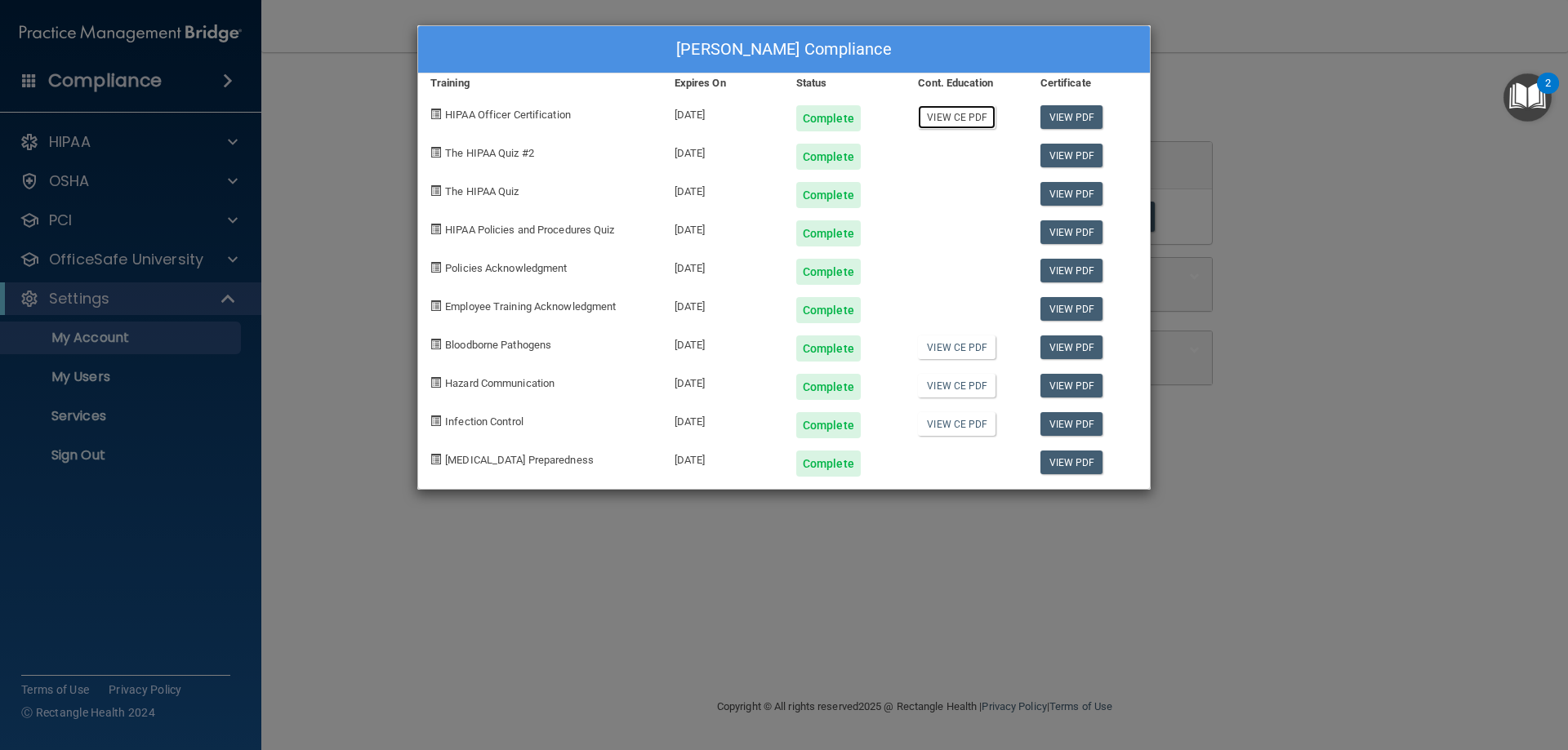
click at [971, 120] on link "View CE PDF" at bounding box center [956, 117] width 77 height 24
click at [977, 354] on link "View CE PDF" at bounding box center [956, 347] width 77 height 24
click at [972, 383] on link "View CE PDF" at bounding box center [956, 385] width 77 height 24
click at [965, 437] on div "View CE PDF" at bounding box center [966, 419] width 122 height 39
click at [962, 426] on link "View CE PDF" at bounding box center [956, 424] width 77 height 24
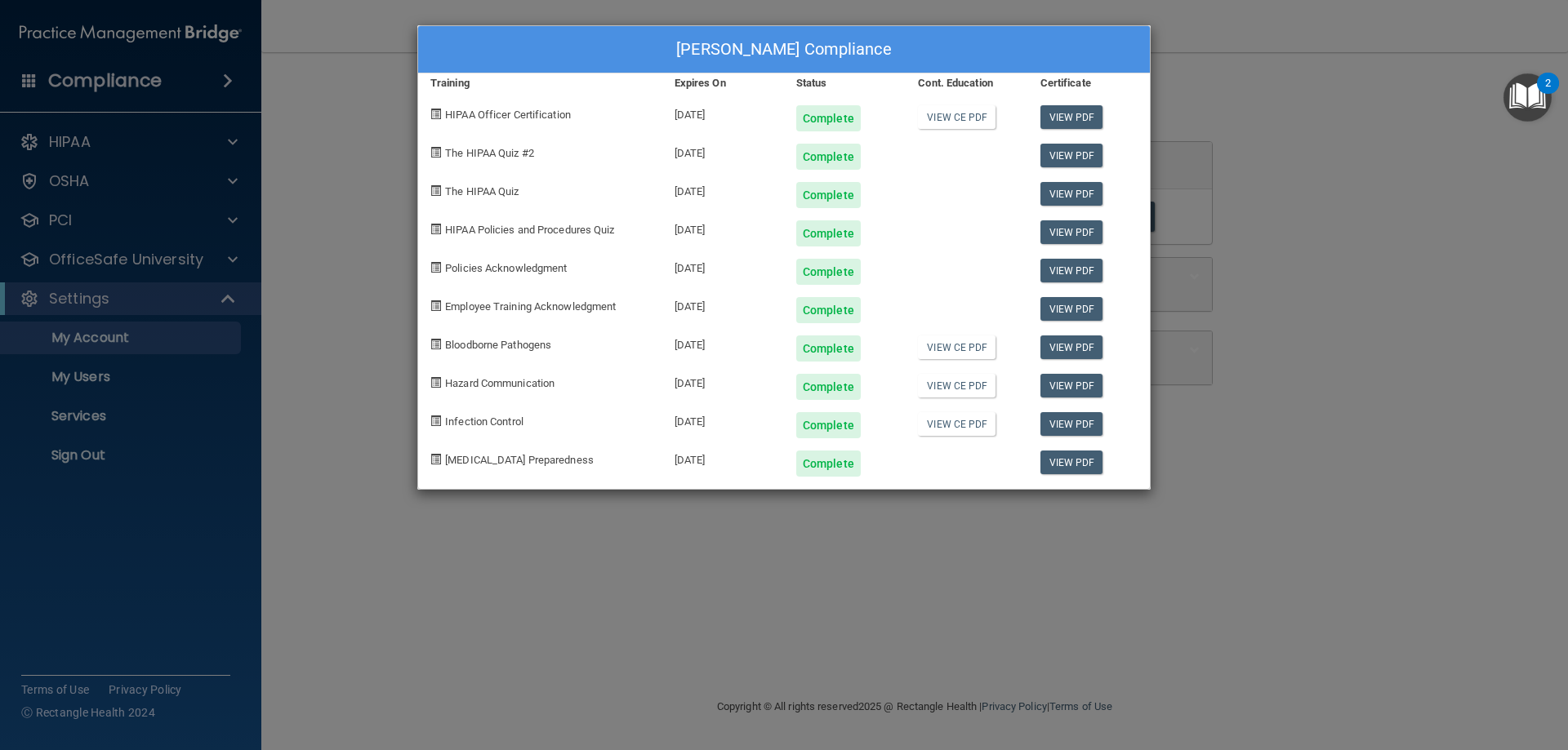
drag, startPoint x: 338, startPoint y: 46, endPoint x: 324, endPoint y: 52, distance: 15.2
click at [336, 51] on div "Nohely Garza's Compliance Training Expires On Status Cont. Education Certificat…" at bounding box center [784, 375] width 1568 height 750
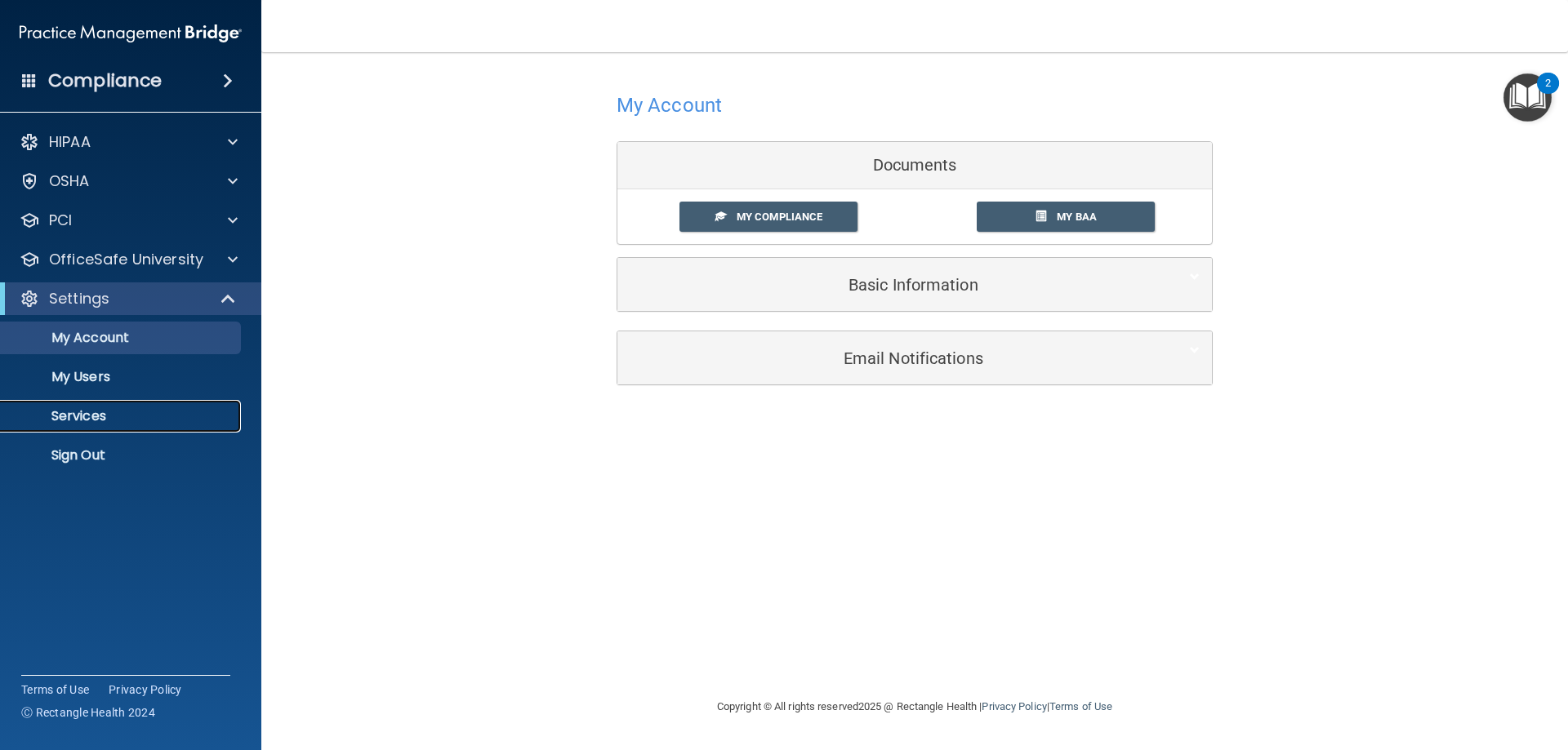
click at [144, 427] on link "Services" at bounding box center [112, 416] width 257 height 33
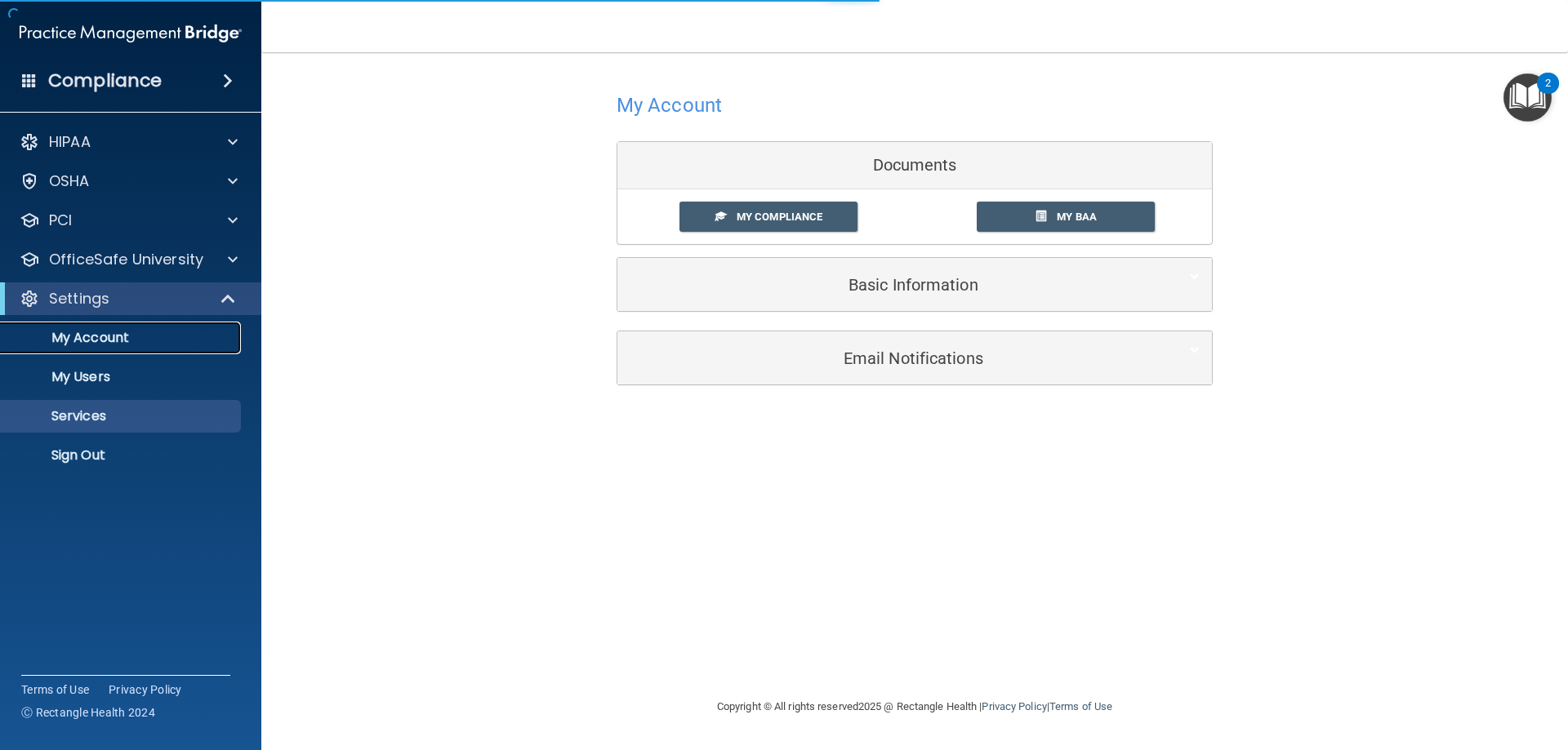
click at [192, 334] on p "My Account" at bounding box center [122, 337] width 223 height 16
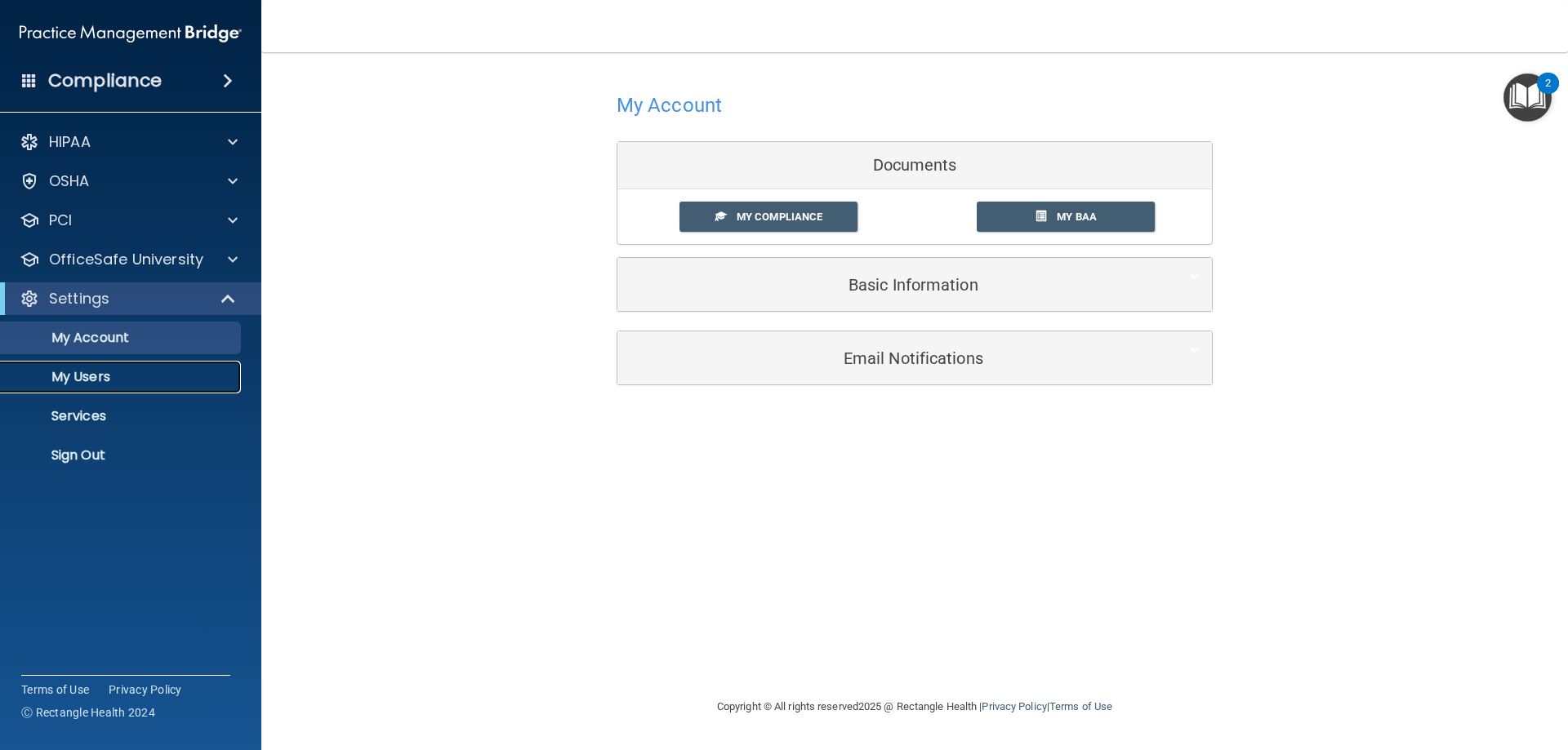
click at [170, 384] on p "My Users" at bounding box center [122, 377] width 223 height 16
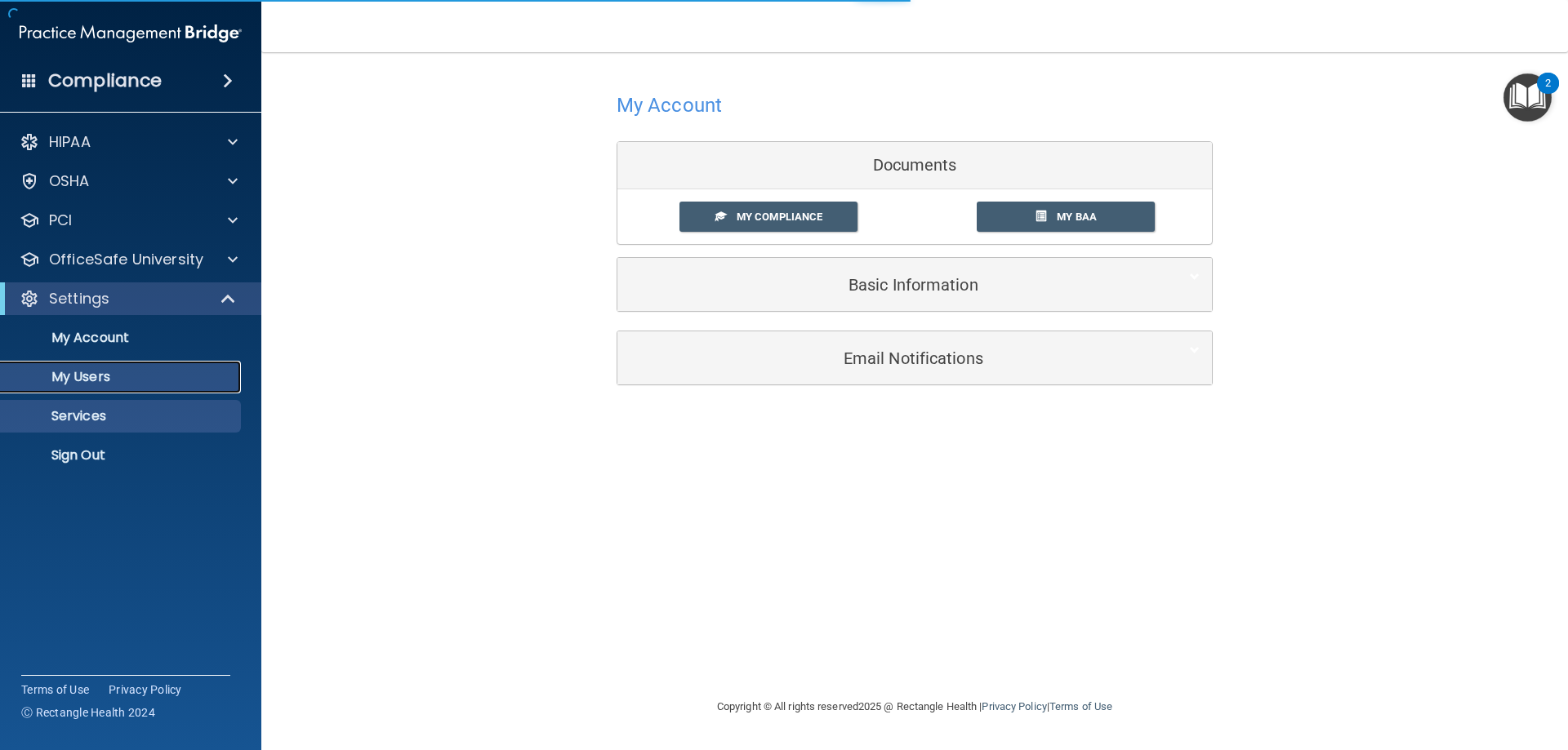
select select "20"
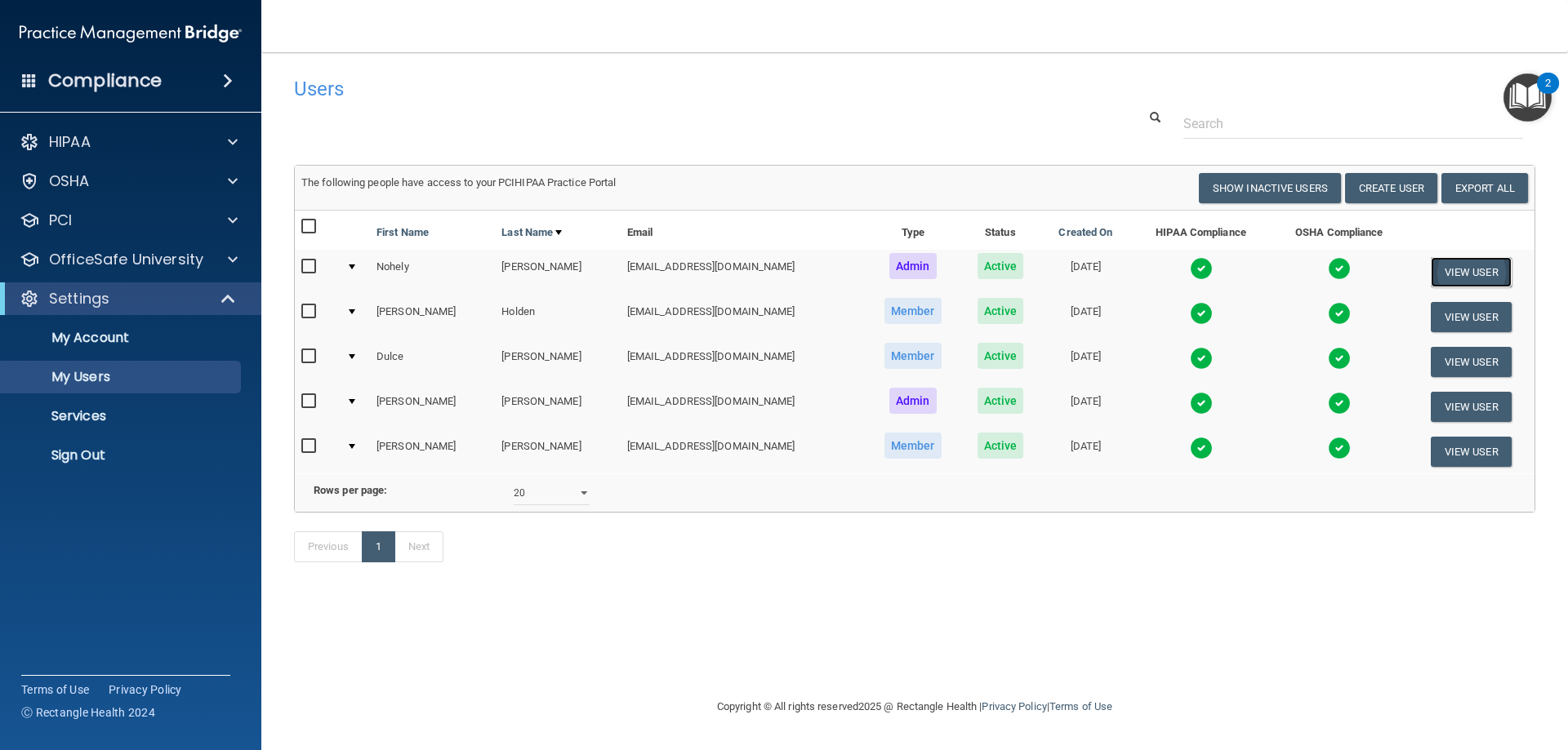
click at [1455, 269] on button "View User" at bounding box center [1471, 272] width 81 height 30
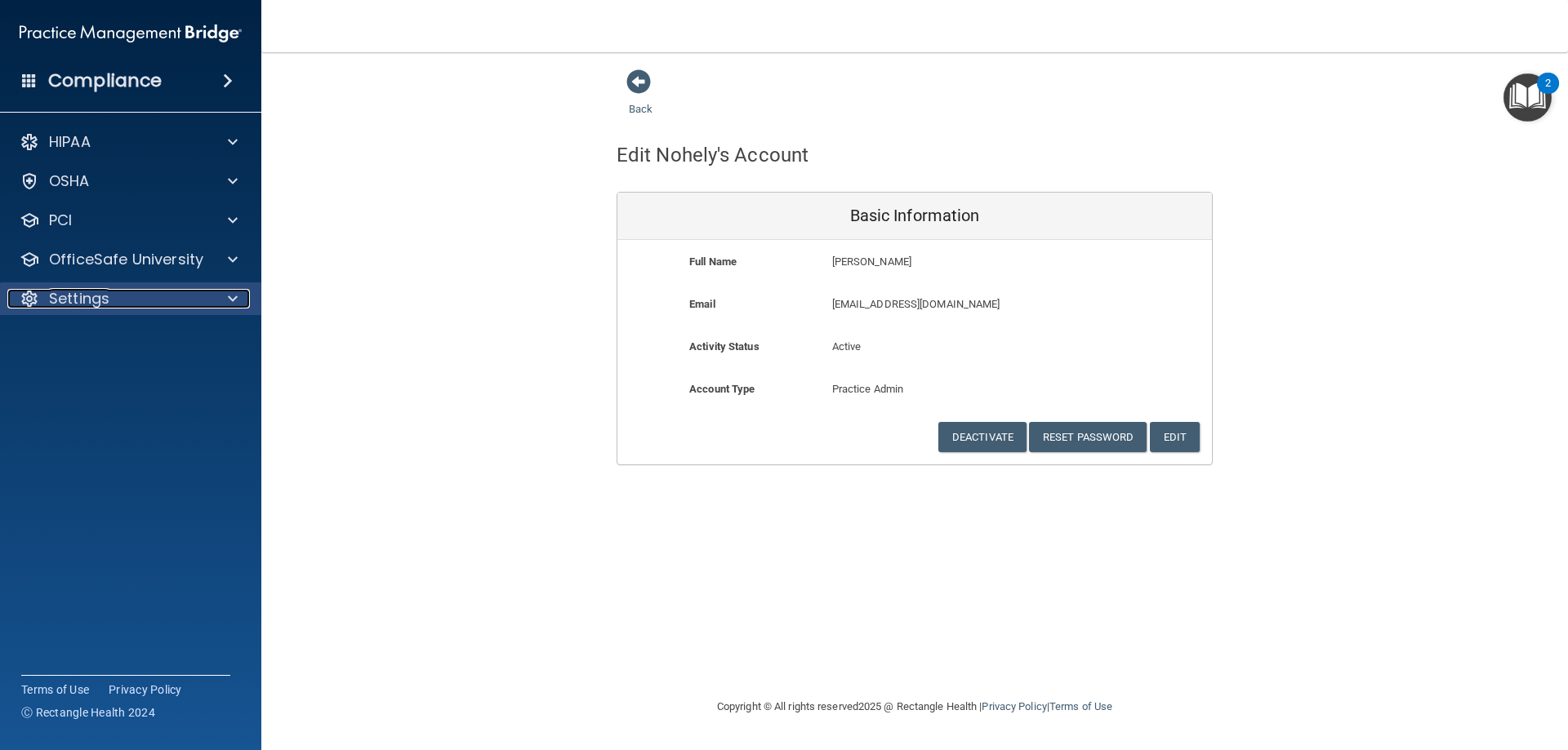
click at [179, 303] on div "Settings" at bounding box center [108, 299] width 203 height 20
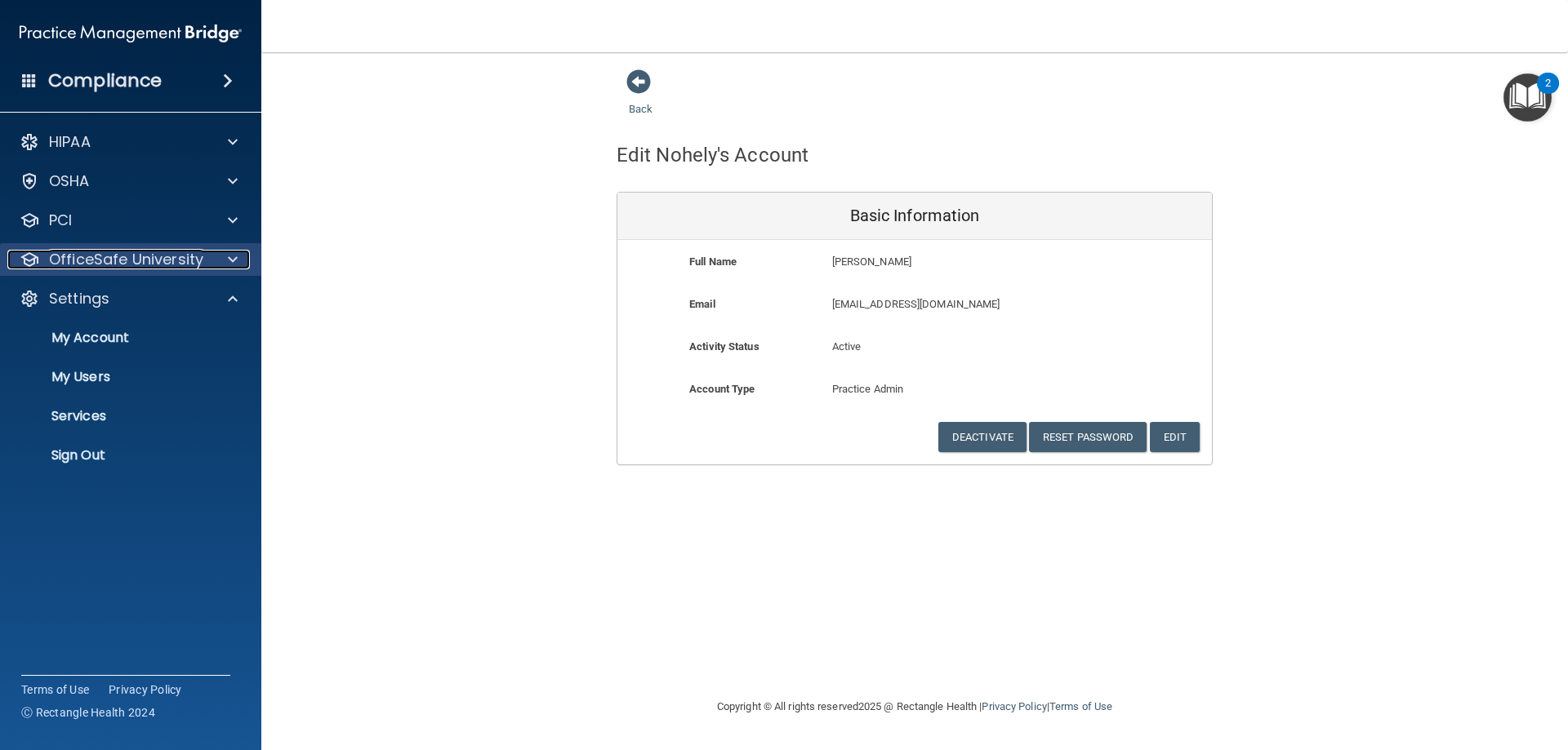
click at [157, 267] on p "OfficeSafe University" at bounding box center [126, 259] width 155 height 20
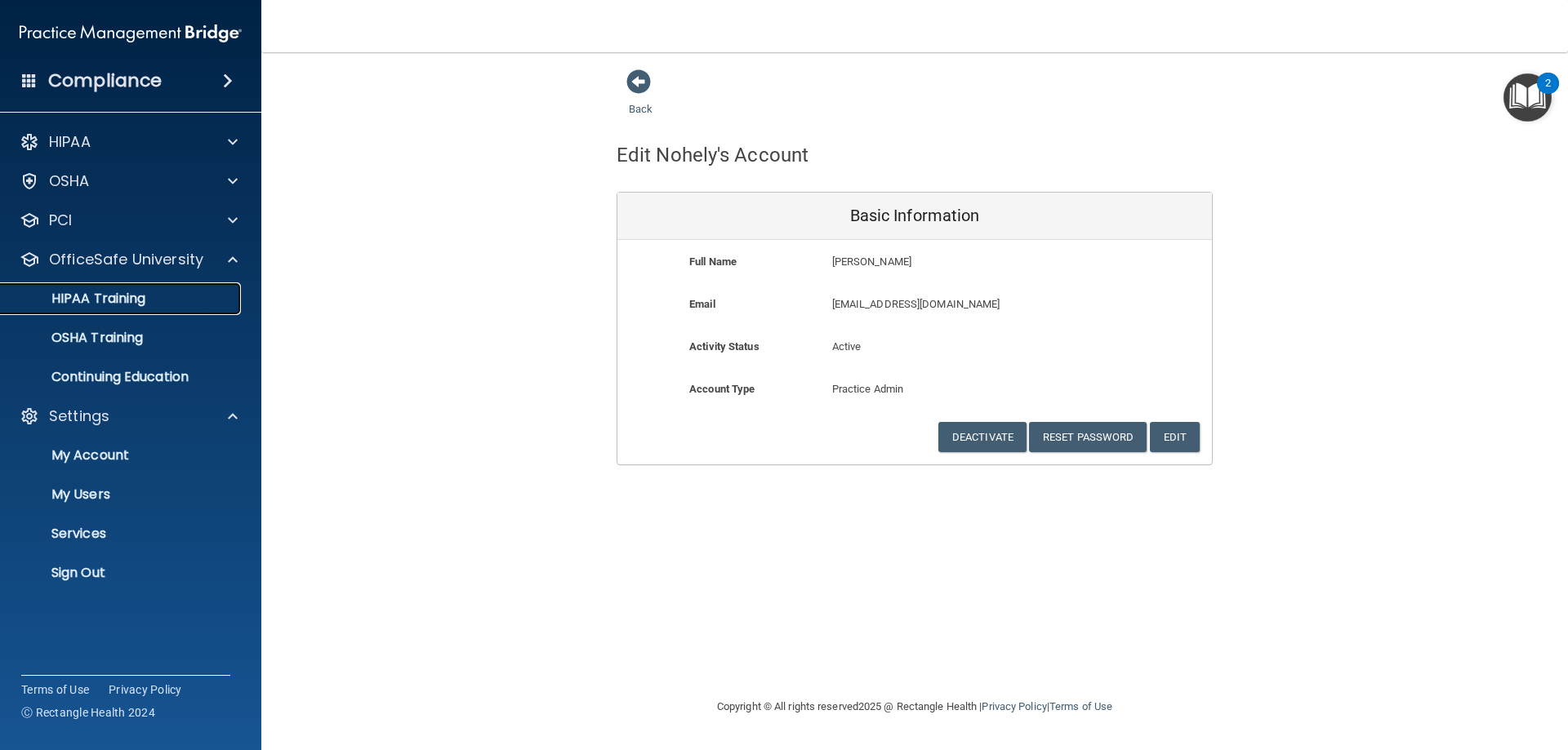
click at [195, 293] on div "HIPAA Training" at bounding box center [122, 299] width 223 height 16
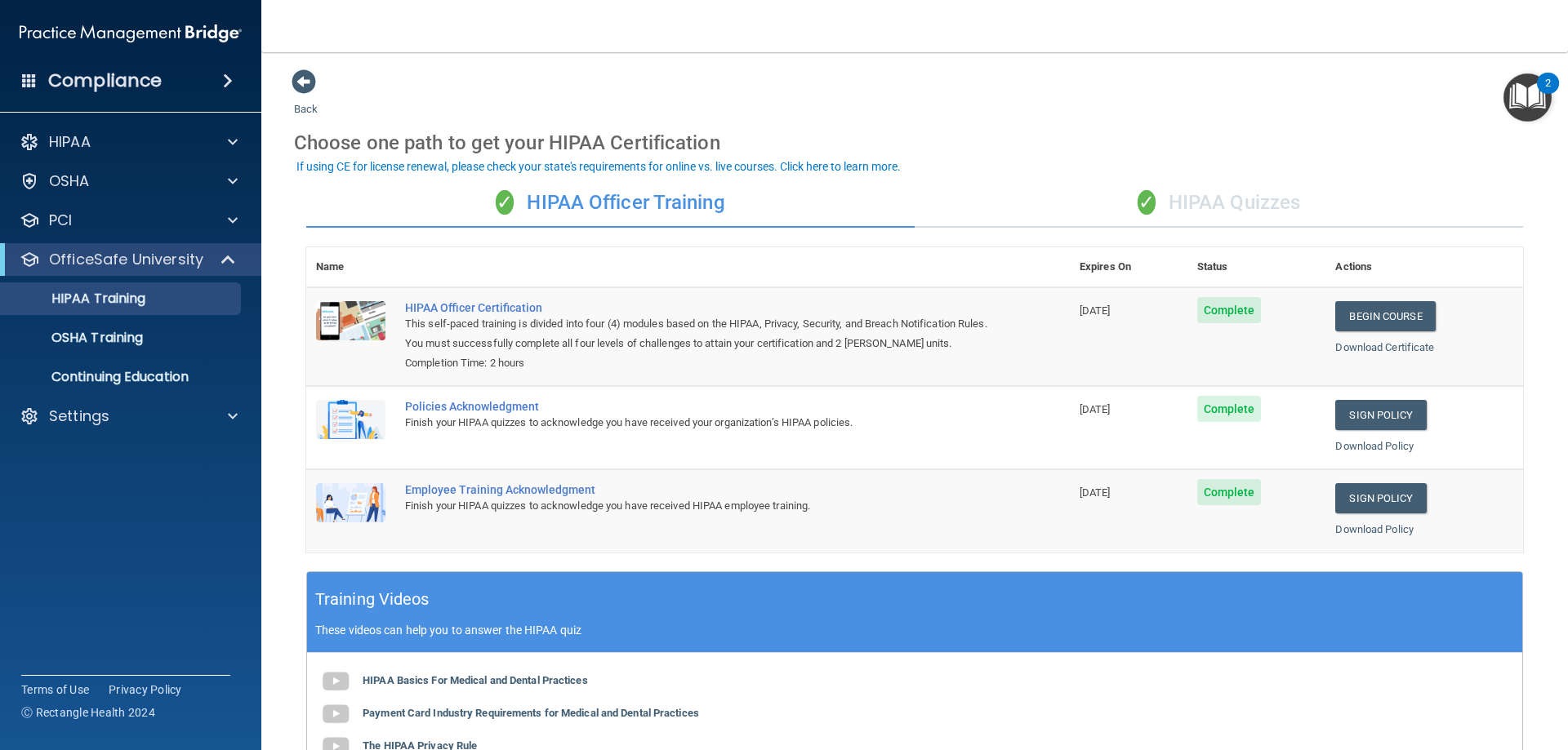
click at [1203, 194] on div "✓ HIPAA Quizzes" at bounding box center [1219, 204] width 609 height 49
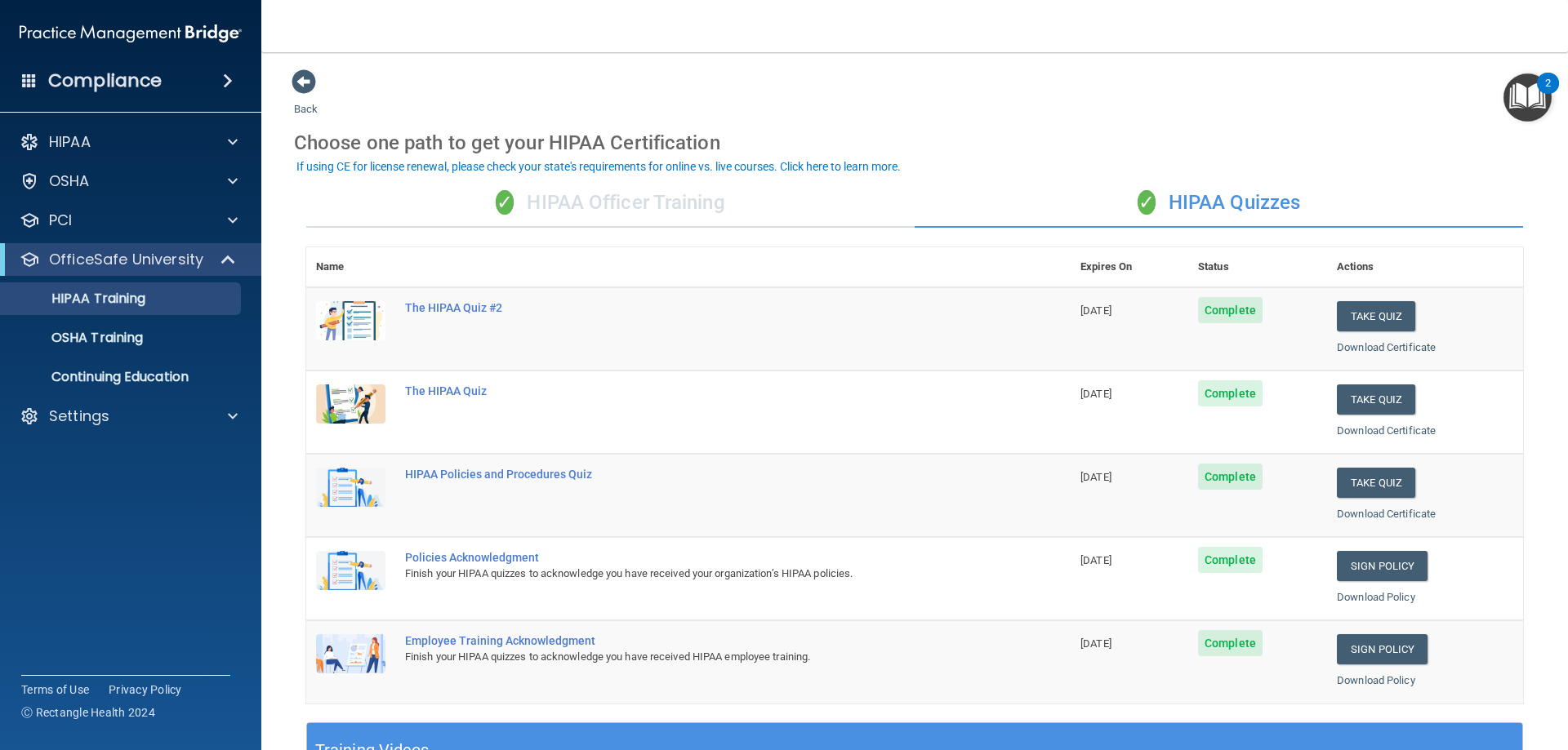
click at [636, 204] on div "✓ HIPAA Officer Training" at bounding box center [611, 204] width 609 height 49
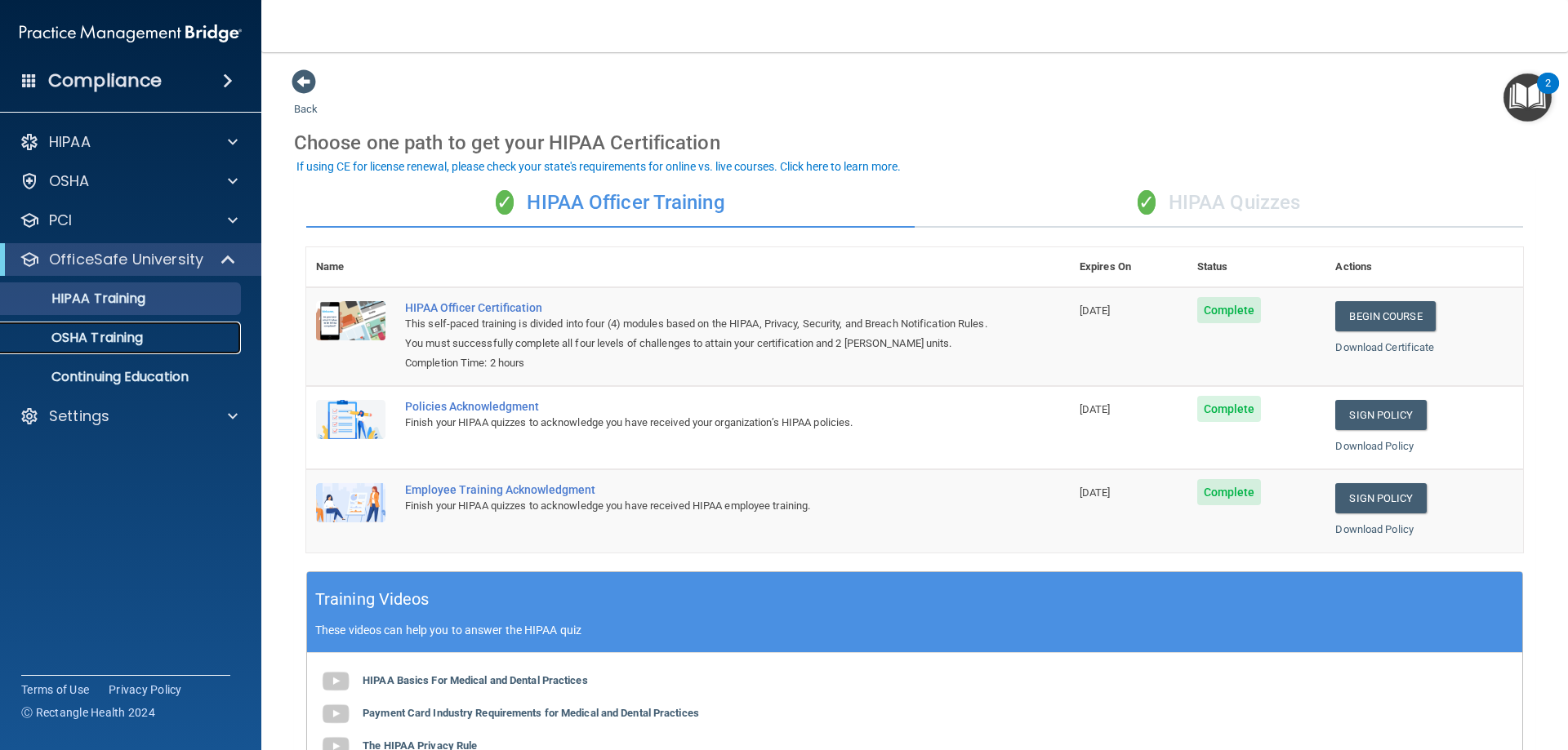
click at [181, 346] on div "OSHA Training" at bounding box center [122, 337] width 223 height 16
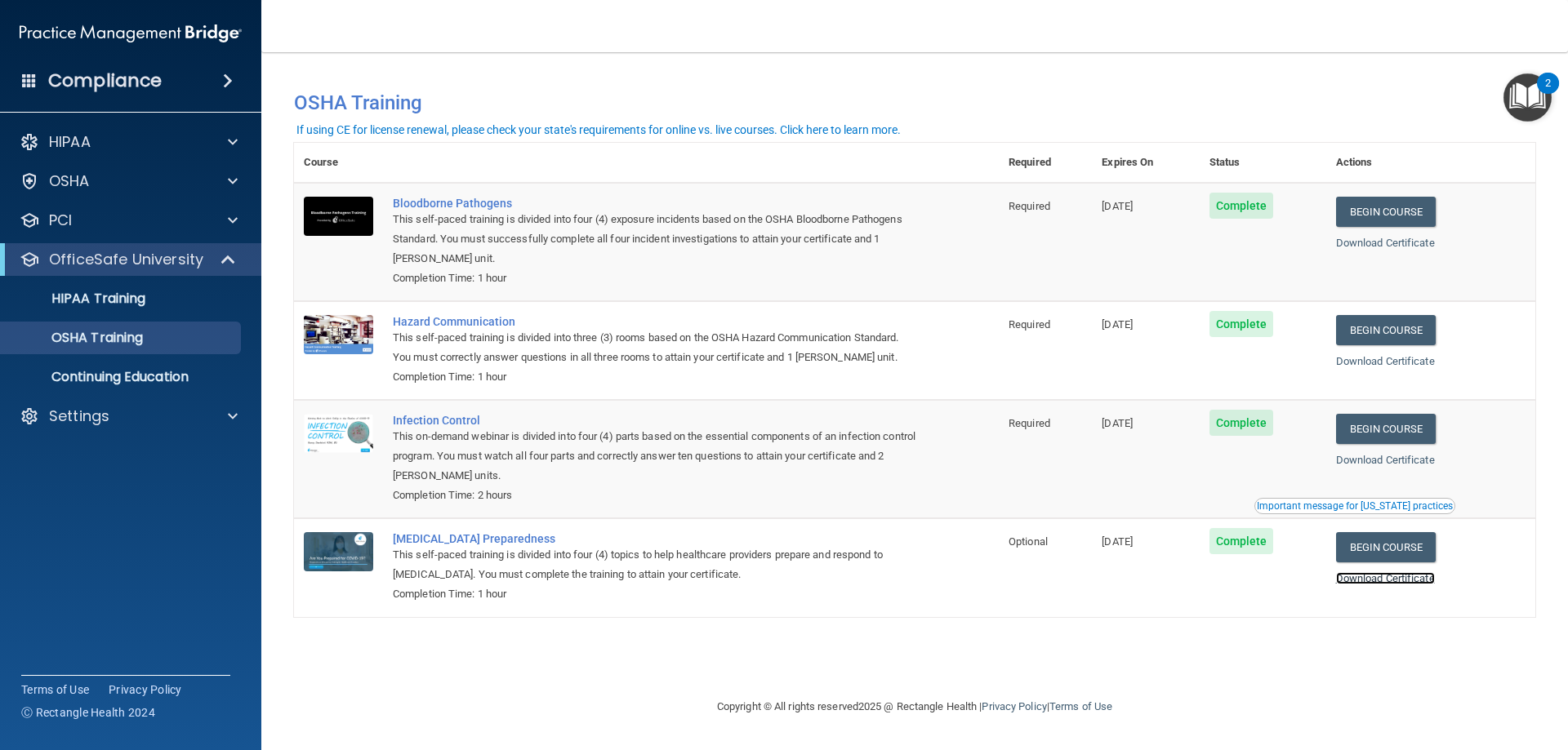
click at [1395, 579] on link "Download Certificate" at bounding box center [1385, 579] width 99 height 12
click at [178, 405] on div "Settings" at bounding box center [131, 416] width 262 height 33
click at [205, 417] on div "Settings" at bounding box center [108, 416] width 203 height 20
click at [185, 567] on p "Sign Out" at bounding box center [122, 573] width 223 height 16
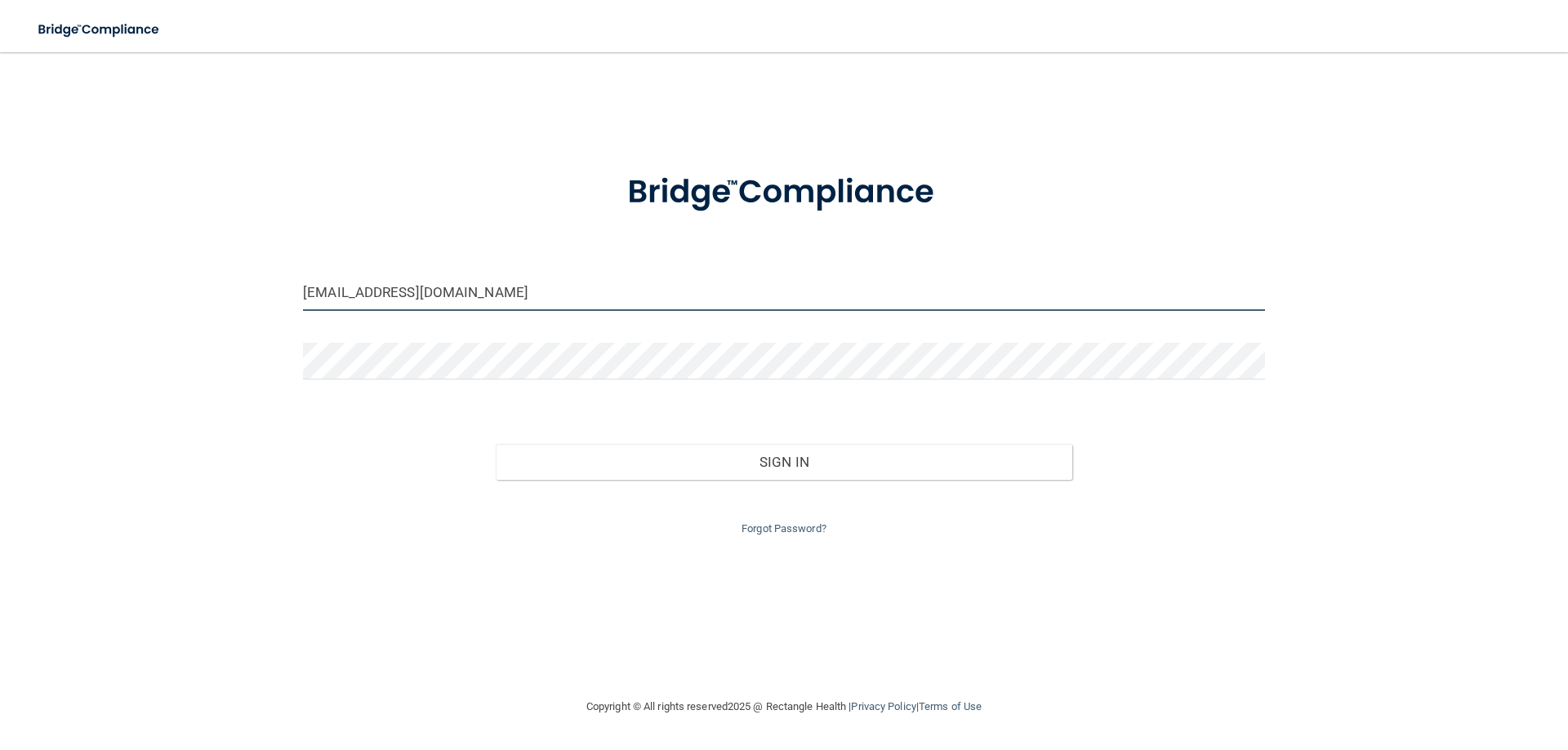
drag, startPoint x: 676, startPoint y: 291, endPoint x: 0, endPoint y: 389, distance: 683.1
click at [0, 394] on main "northparkdentalrgv@gmail.com Invalid email/password. You don't have permission …" at bounding box center [784, 400] width 1568 height 698
click at [330, 290] on input "Krisitiholden036@gmail.com" at bounding box center [784, 292] width 962 height 37
type input "Kristiholden036@gmail.com"
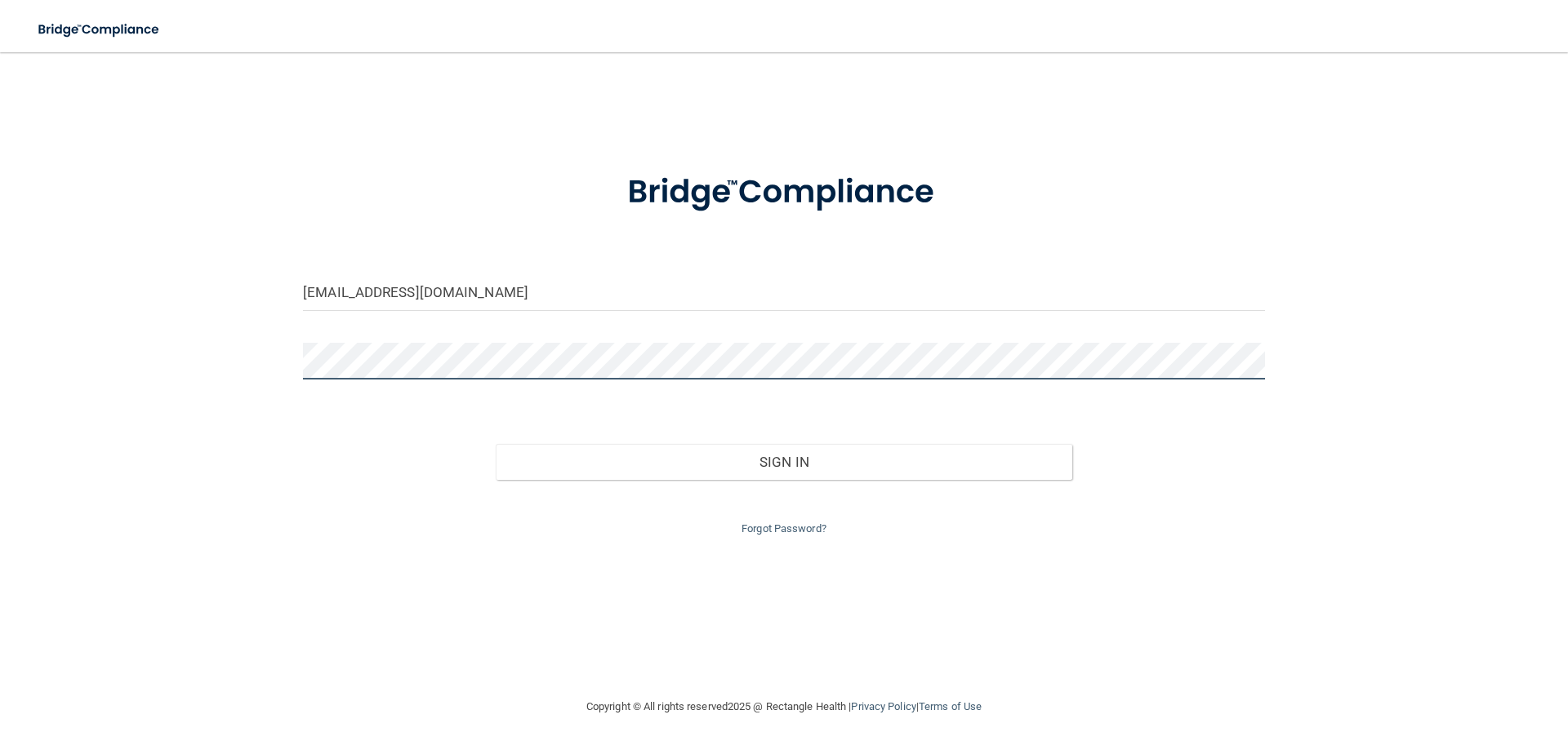
click at [217, 381] on div "Kristiholden036@gmail.com Invalid email/password. You don't have permission to …" at bounding box center [784, 375] width 1503 height 612
click at [496, 444] on button "Sign In" at bounding box center [784, 462] width 578 height 36
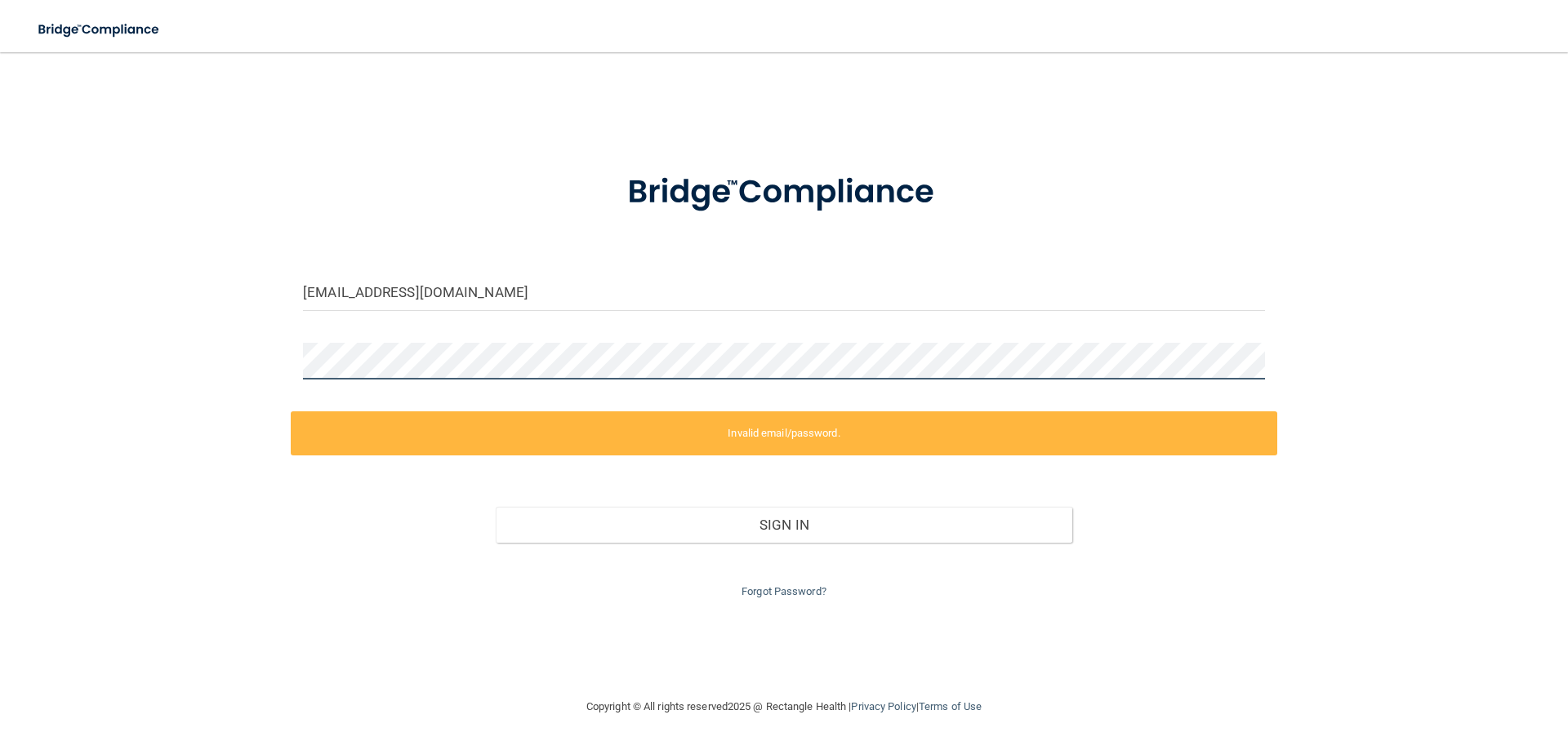
click at [220, 356] on div "Kristiholden036@gmail.com Invalid email/password. You don't have permission to …" at bounding box center [784, 375] width 1503 height 612
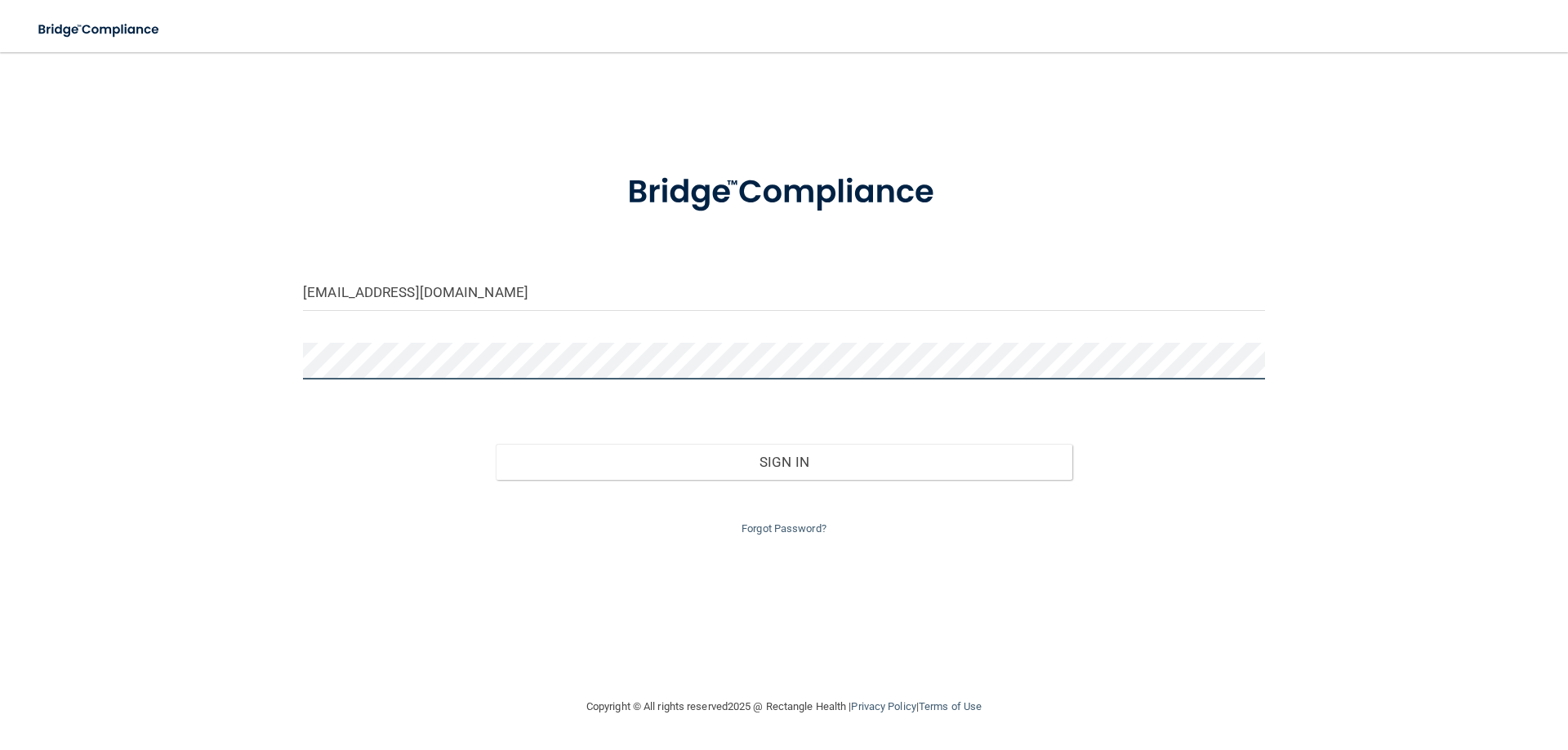
click at [496, 444] on button "Sign In" at bounding box center [784, 462] width 578 height 36
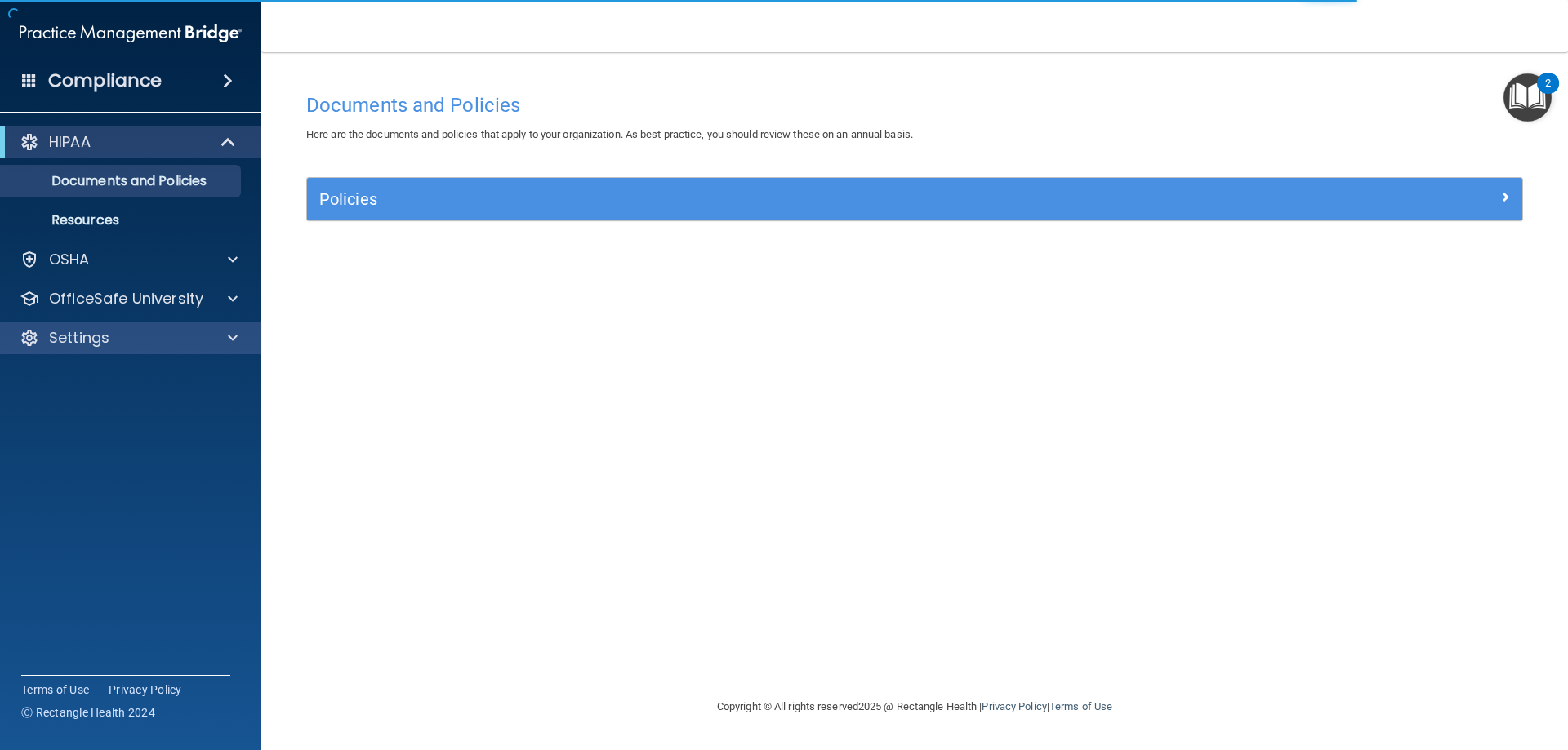
click at [194, 348] on div "Settings" at bounding box center [131, 337] width 262 height 33
click at [171, 279] on div "HIPAA Documents and Policies Report an Incident Business Associates Emergency P…" at bounding box center [131, 243] width 262 height 248
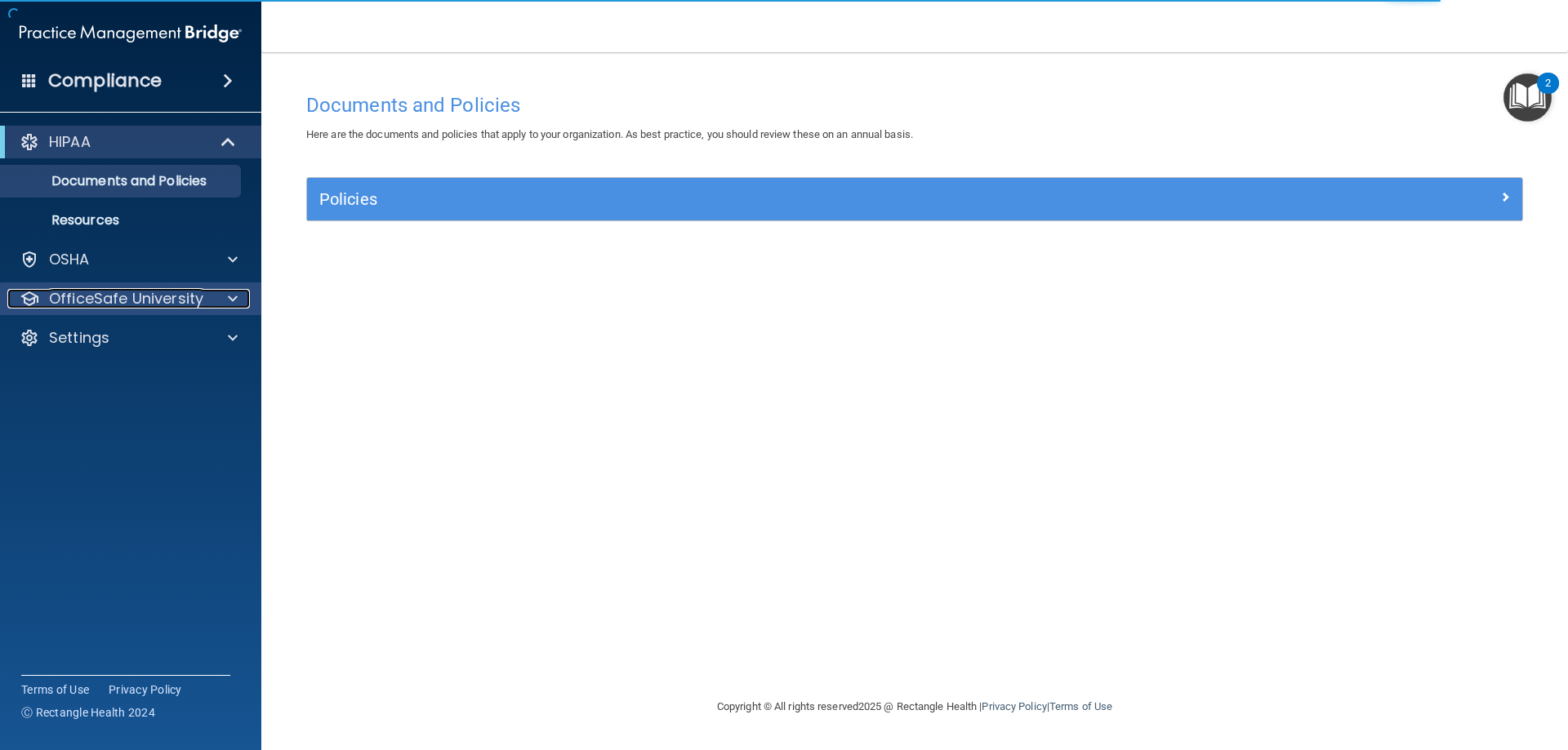
click at [196, 300] on p "OfficeSafe University" at bounding box center [126, 299] width 155 height 20
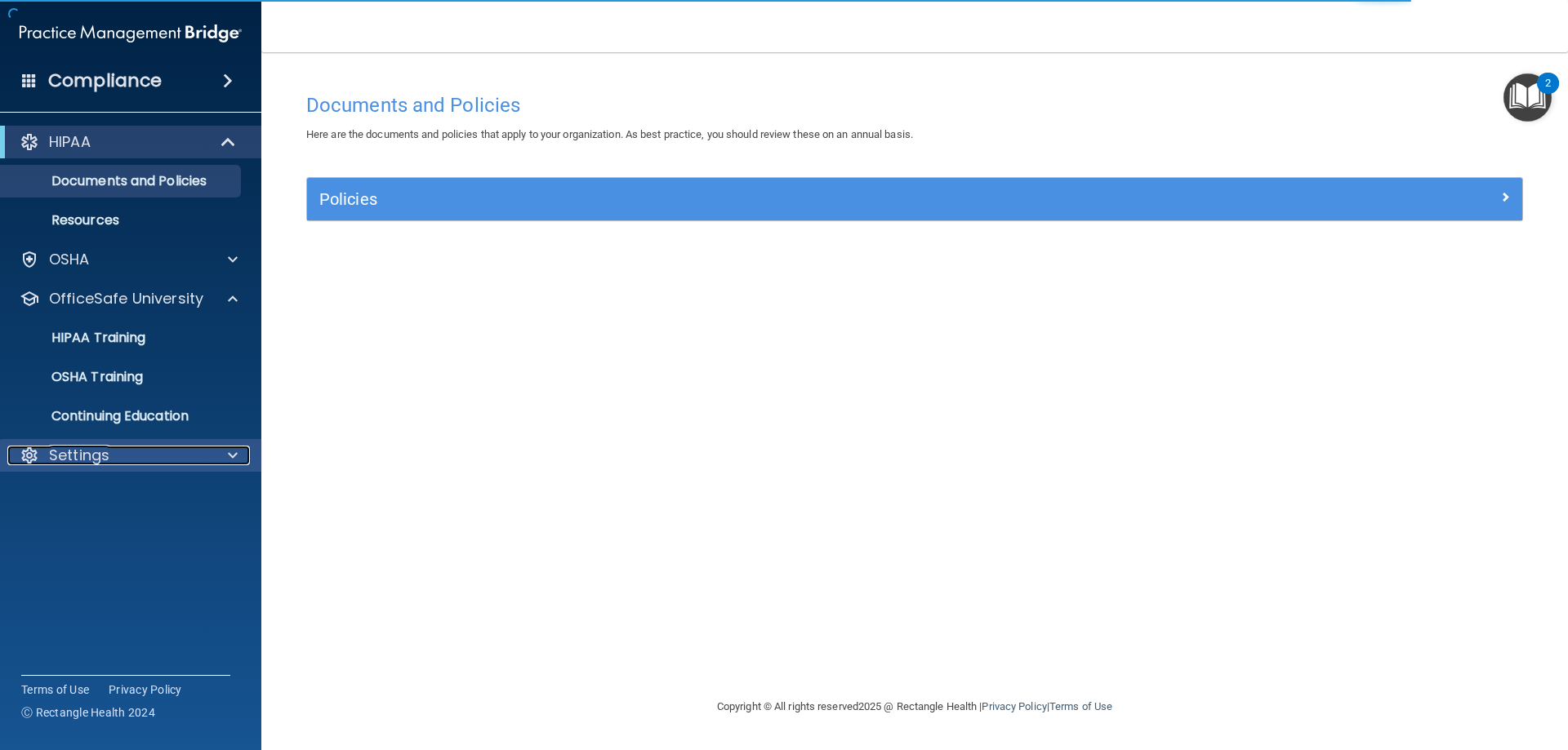
click at [142, 448] on div "Settings" at bounding box center [108, 455] width 203 height 20
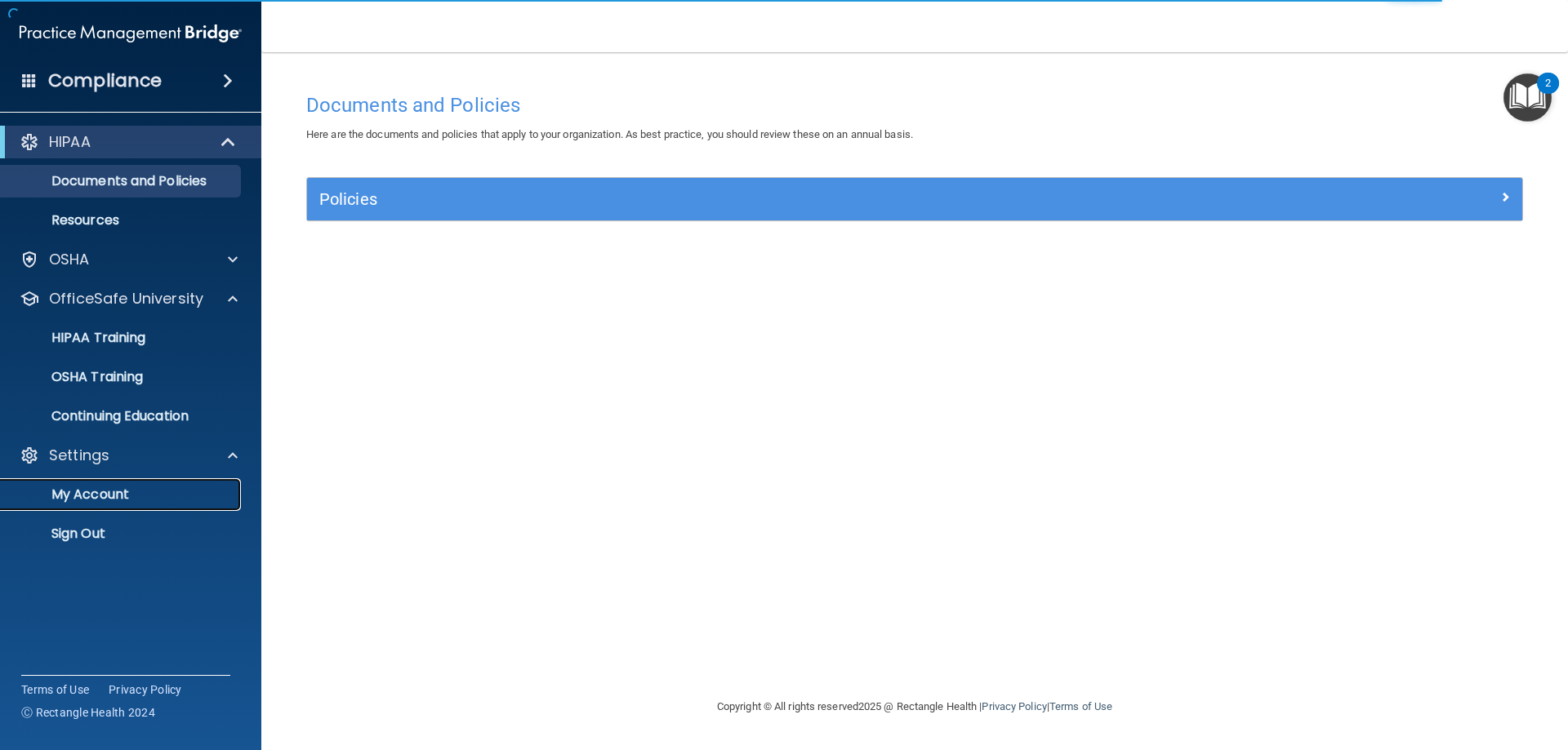
click at [64, 498] on p "My Account" at bounding box center [122, 495] width 223 height 16
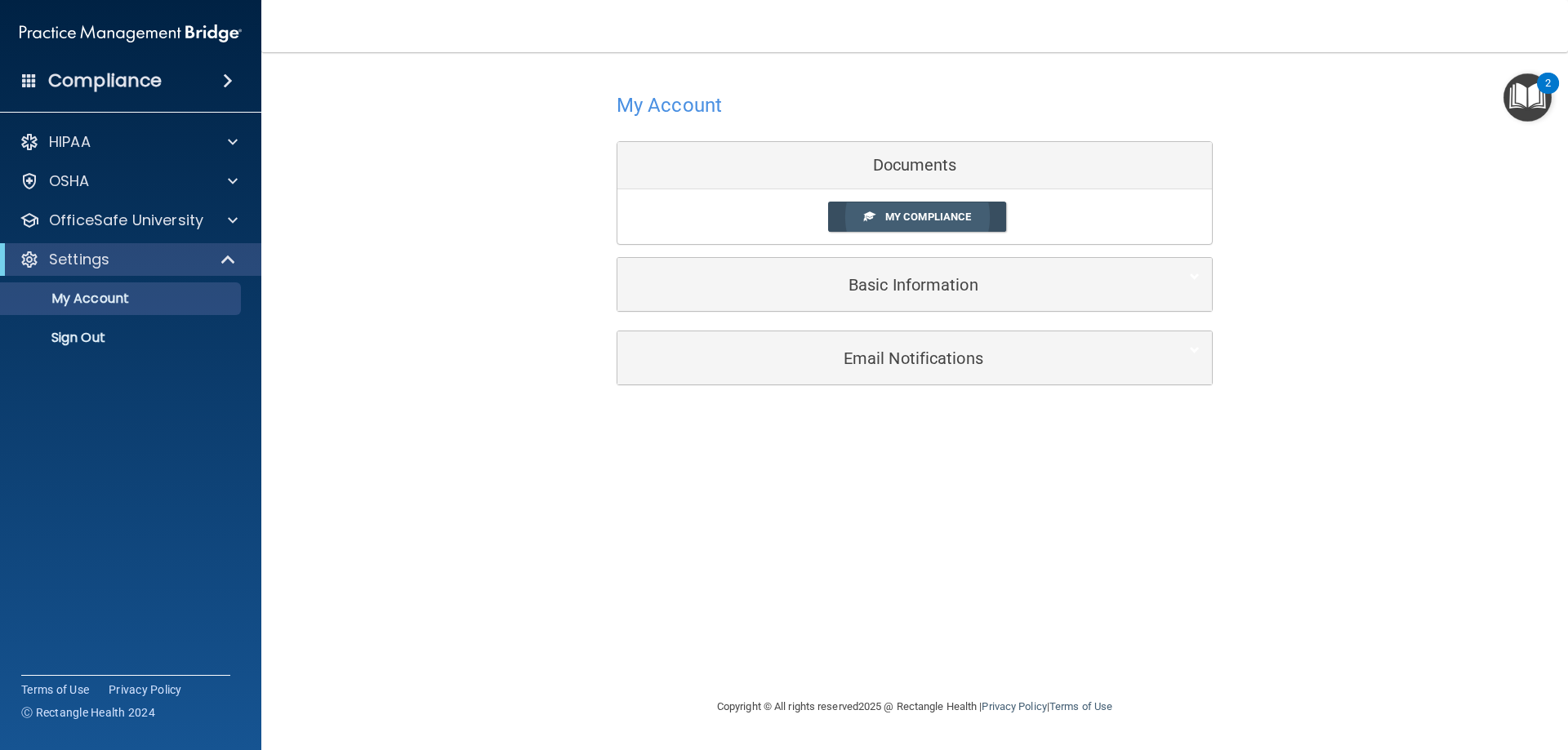
click at [880, 221] on link "My Compliance" at bounding box center [918, 217] width 179 height 30
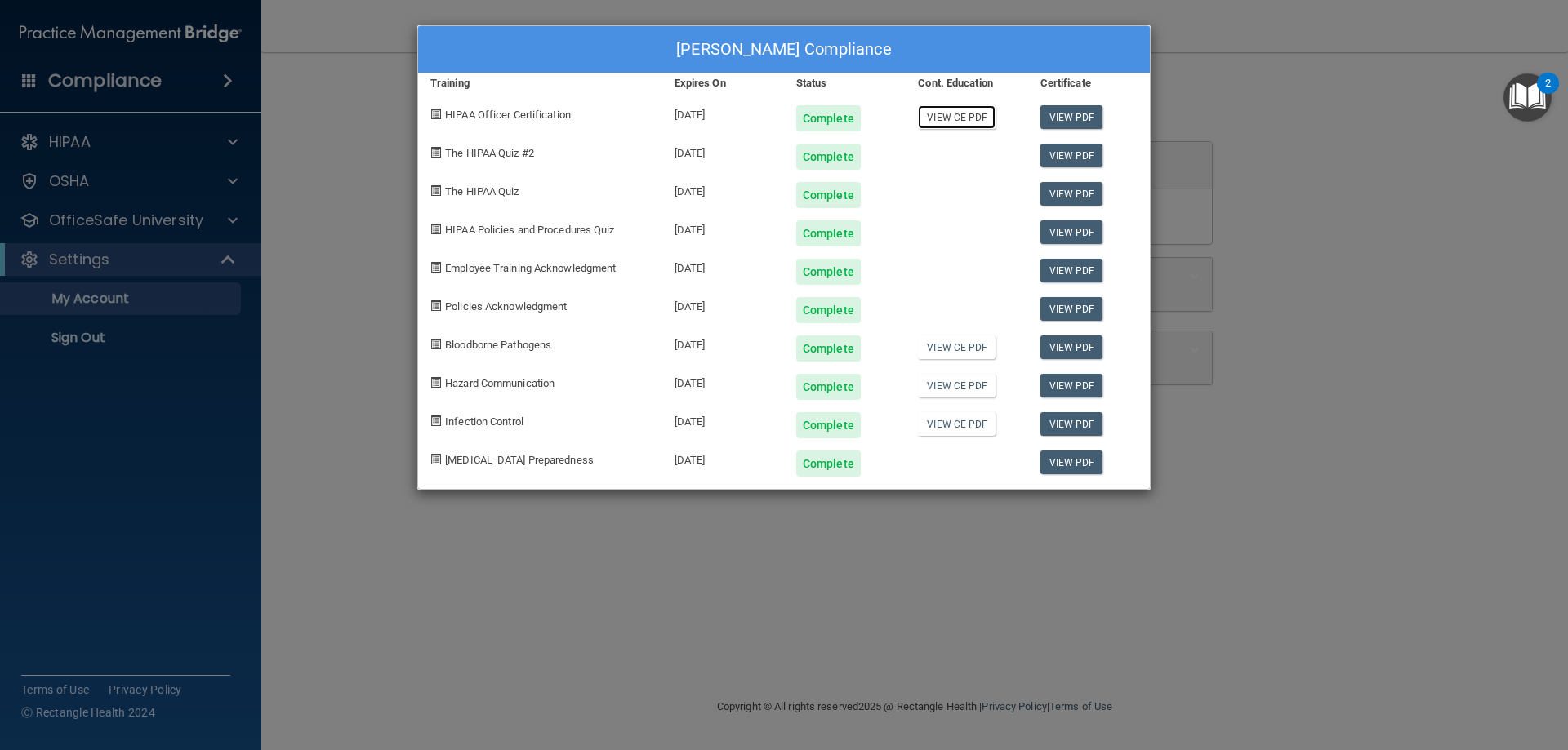
click at [947, 115] on link "View CE PDF" at bounding box center [956, 117] width 77 height 24
click at [979, 334] on div "View CE PDF" at bounding box center [966, 342] width 122 height 39
click at [982, 345] on link "View CE PDF" at bounding box center [956, 347] width 77 height 24
click at [960, 391] on link "View CE PDF" at bounding box center [956, 385] width 77 height 24
click at [973, 419] on link "View CE PDF" at bounding box center [956, 424] width 77 height 24
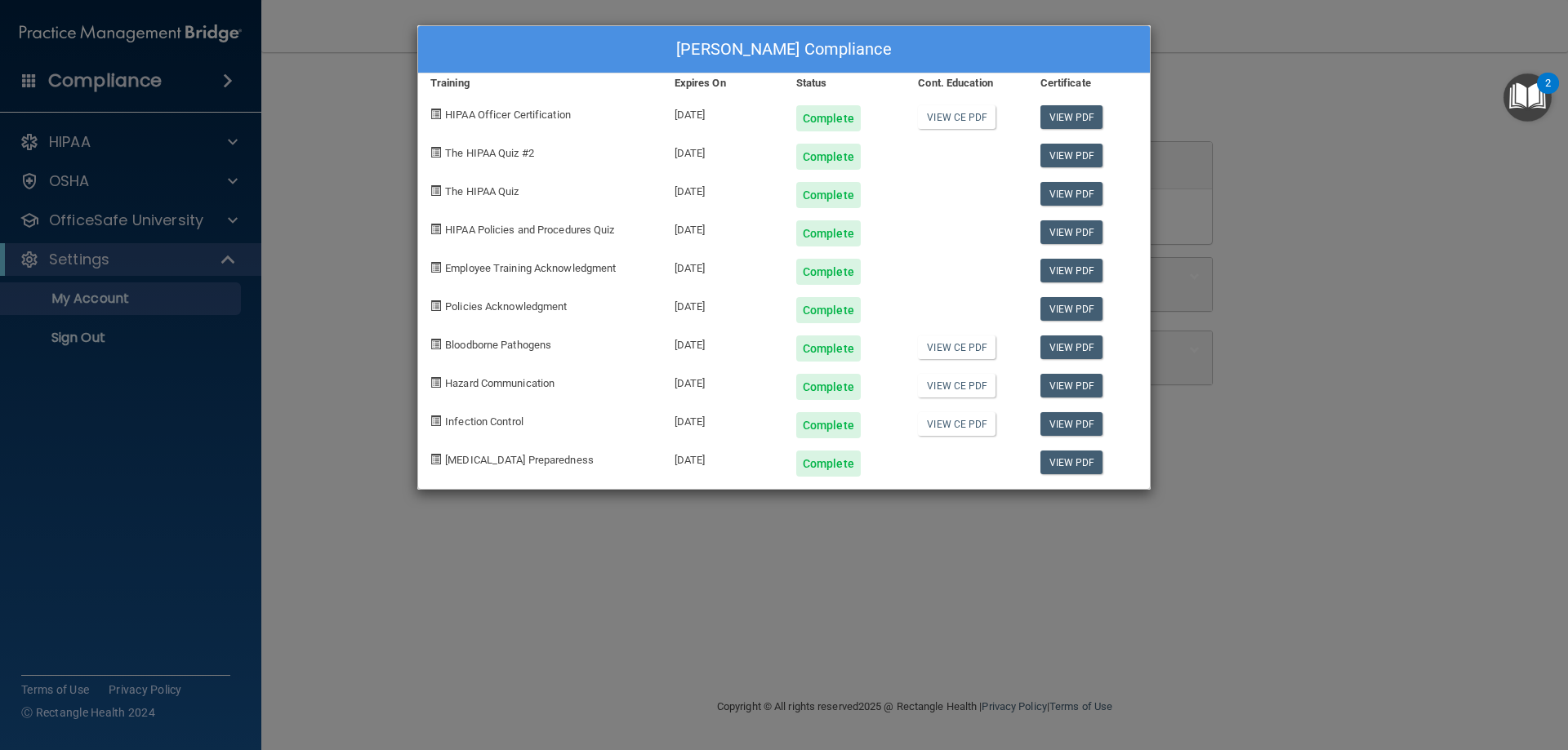
click at [1350, 357] on div "Kristi Holden's Compliance Training Expires On Status Cont. Education Certifica…" at bounding box center [784, 375] width 1568 height 750
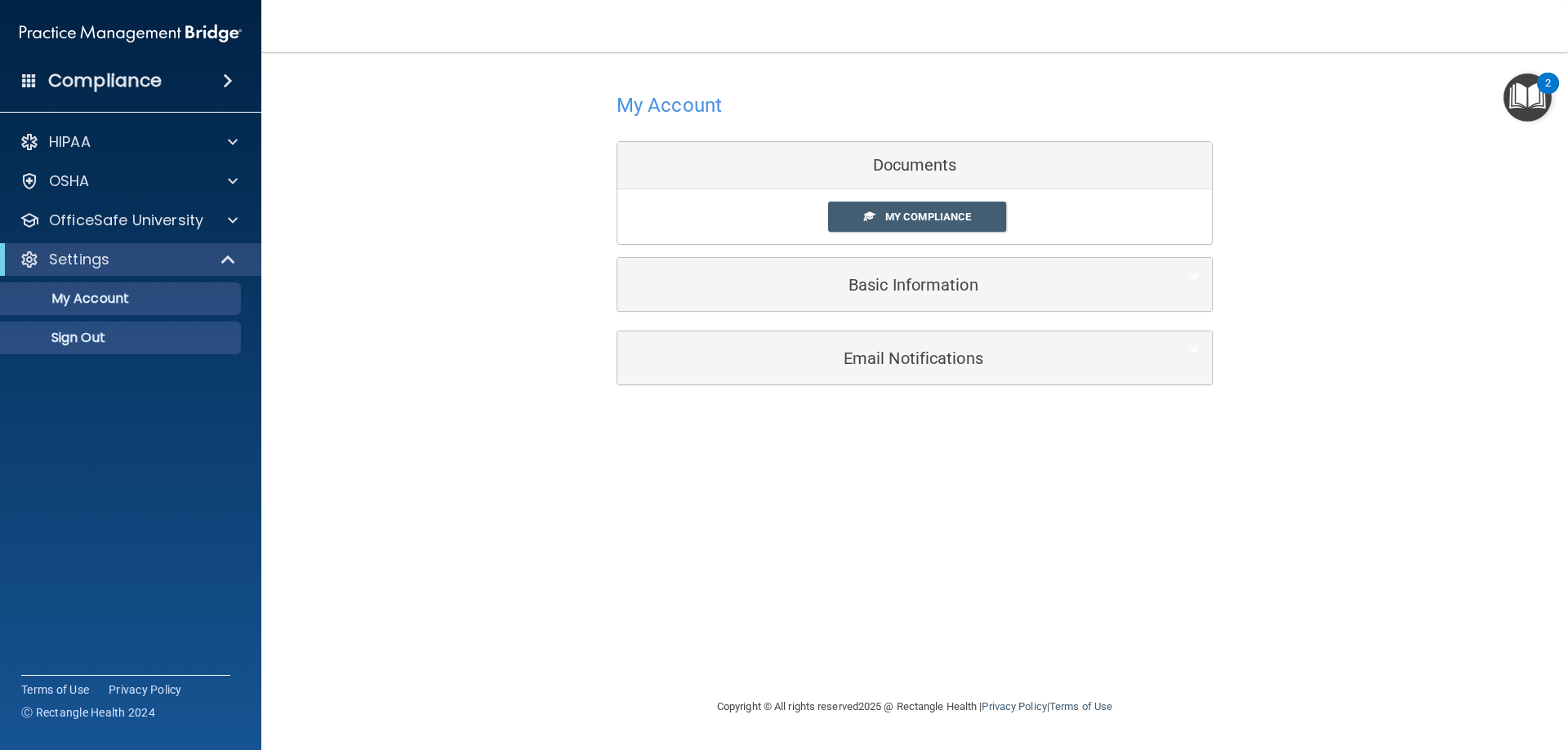
click at [178, 320] on ul "My Account My Users Services Sign Out" at bounding box center [132, 315] width 296 height 78
click at [110, 333] on p "Sign Out" at bounding box center [122, 337] width 223 height 16
